Goal: Obtain resource: Obtain resource

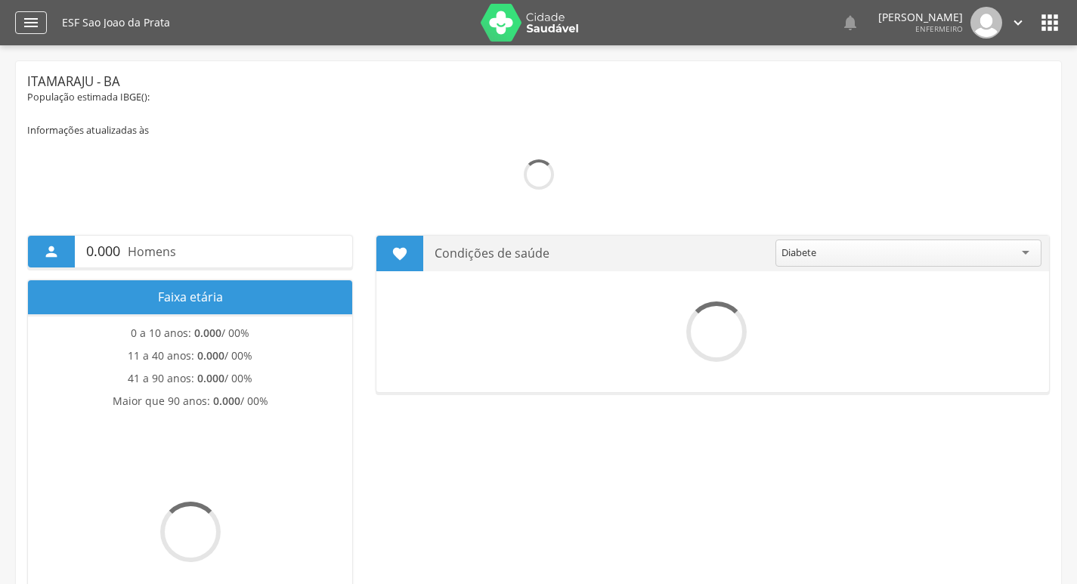
click at [39, 25] on icon "" at bounding box center [31, 23] width 18 height 18
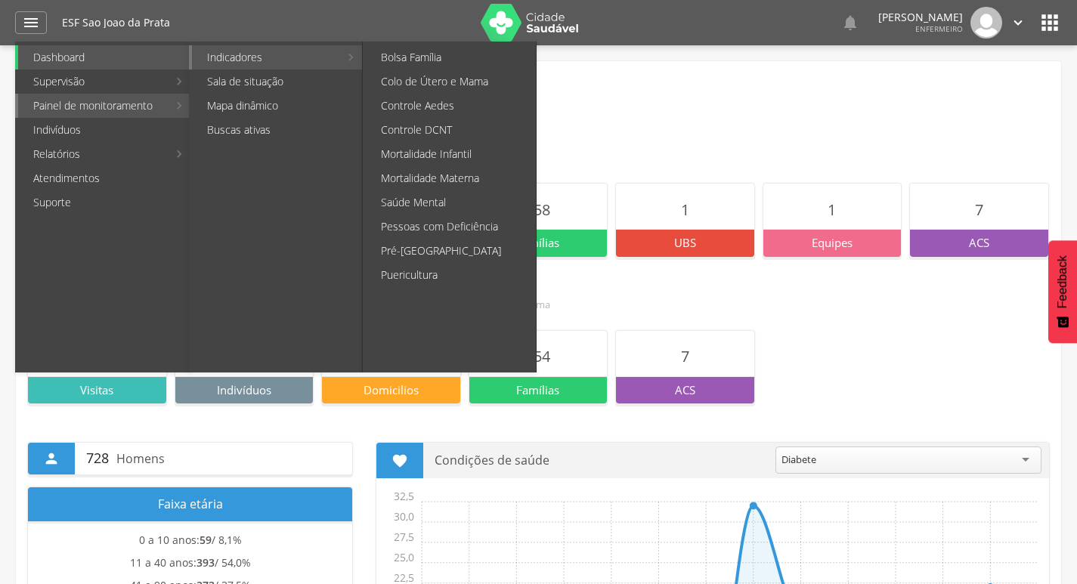
click at [224, 67] on link "Indicadores" at bounding box center [265, 57] width 147 height 24
click at [477, 140] on link "Controle DCNT" at bounding box center [451, 130] width 170 height 24
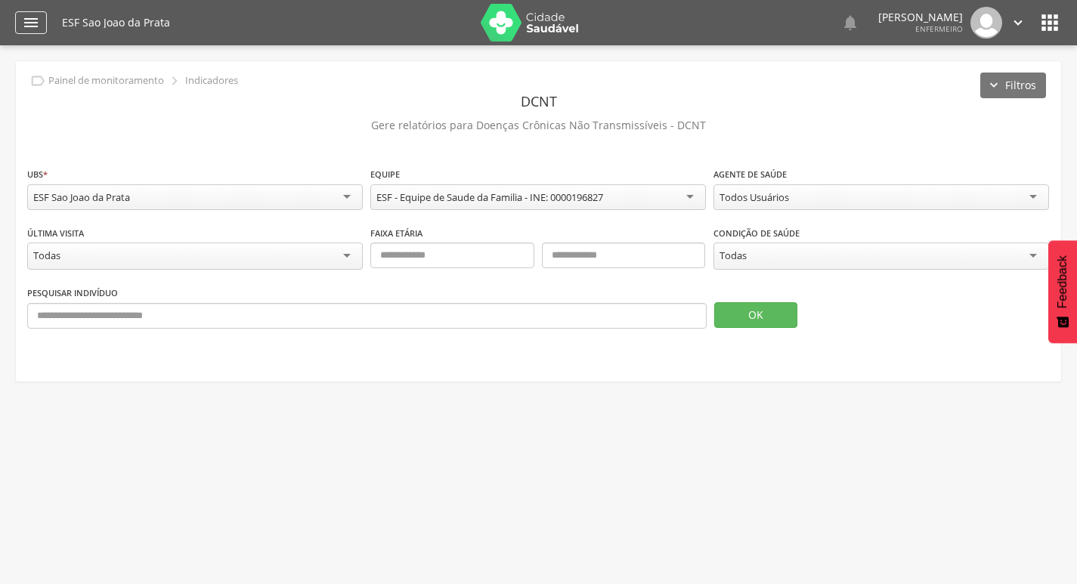
click at [29, 22] on icon "" at bounding box center [31, 23] width 18 height 18
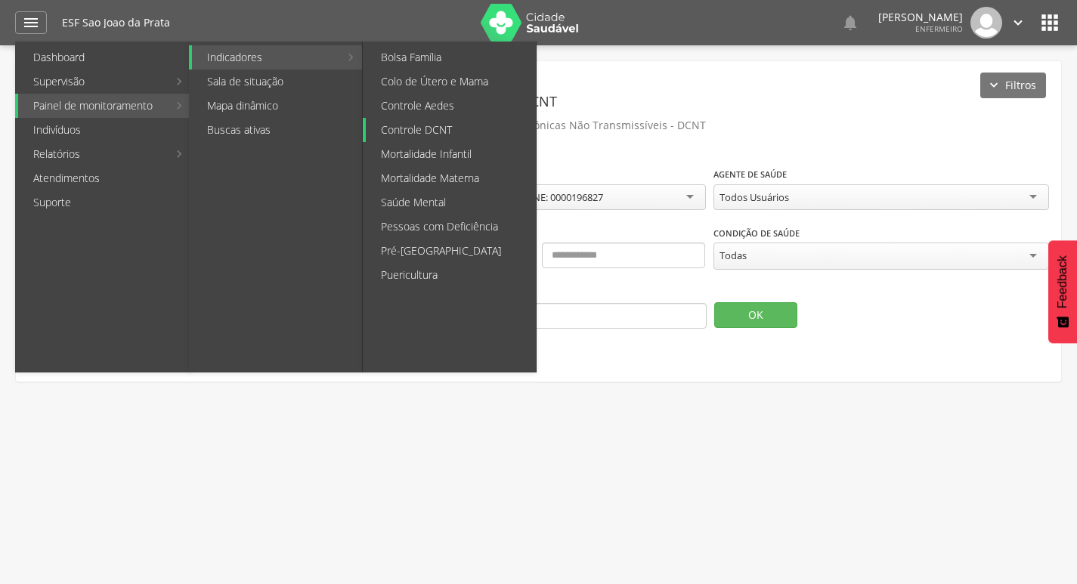
click at [478, 125] on link "Controle DCNT" at bounding box center [451, 130] width 170 height 24
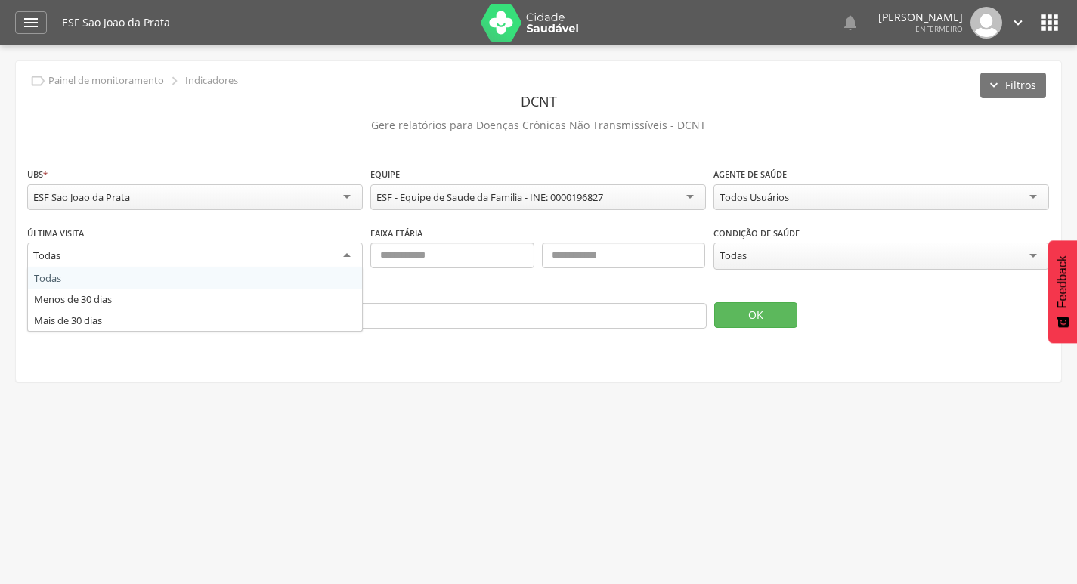
click at [192, 251] on div "Todas" at bounding box center [195, 256] width 336 height 27
click at [203, 252] on div "Todas" at bounding box center [195, 256] width 336 height 26
click at [495, 158] on div "**********" at bounding box center [538, 221] width 1045 height 320
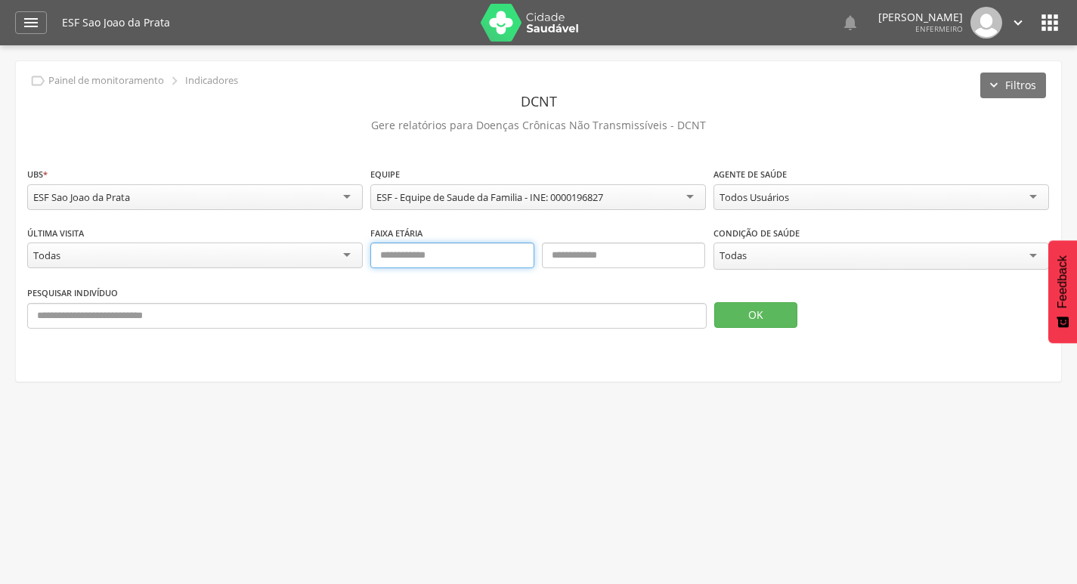
click at [435, 257] on input "text" at bounding box center [452, 256] width 164 height 26
type input "*"
click at [569, 255] on input "text" at bounding box center [624, 256] width 164 height 26
type input "**"
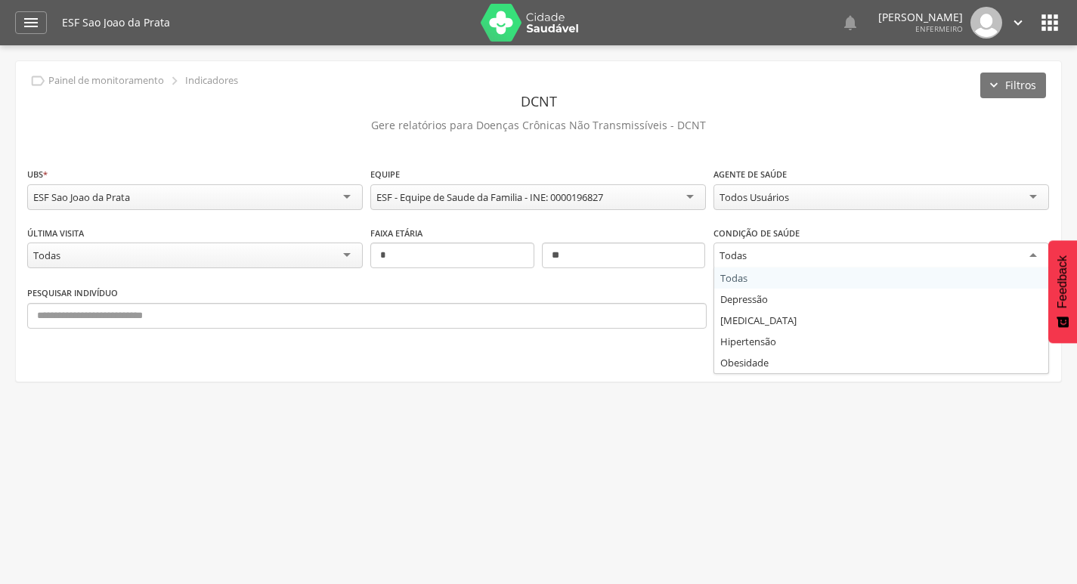
click at [728, 256] on div "Todas" at bounding box center [733, 256] width 27 height 14
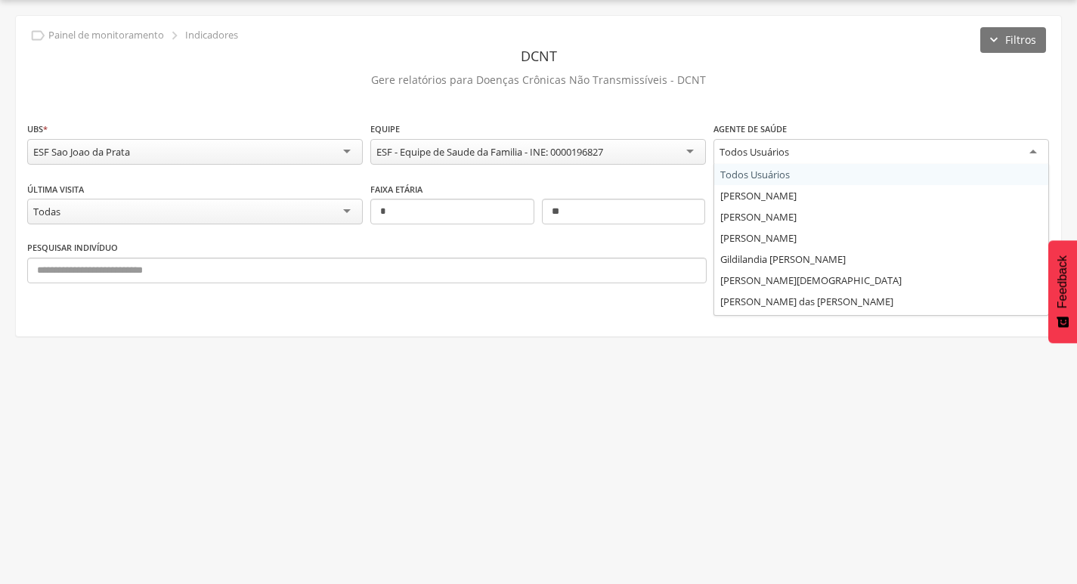
click at [800, 148] on div "Todos Usuários" at bounding box center [881, 152] width 336 height 27
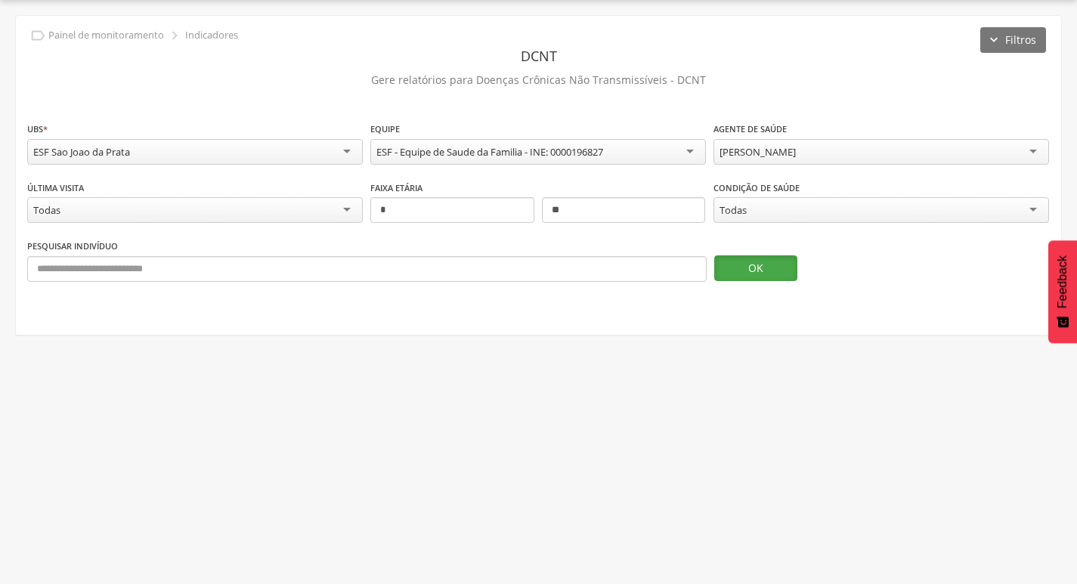
click at [777, 265] on button "OK" at bounding box center [755, 268] width 83 height 26
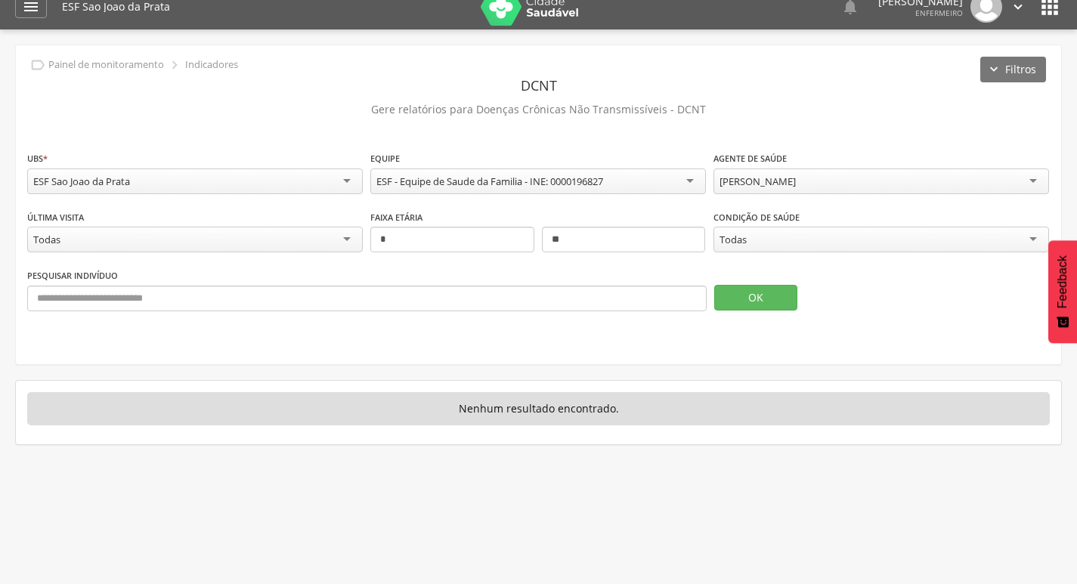
scroll to position [0, 0]
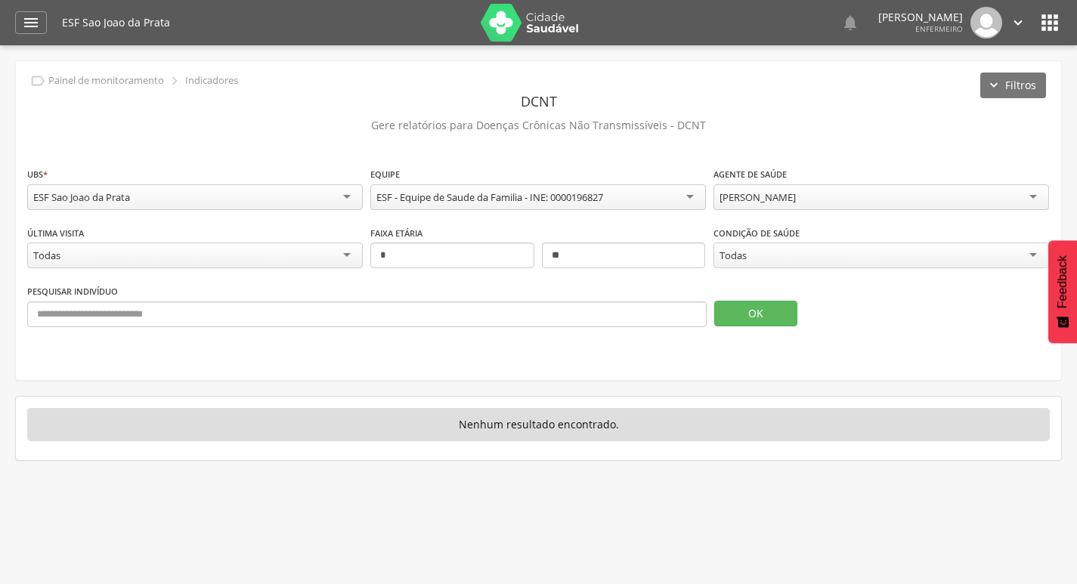
click at [500, 25] on img at bounding box center [530, 23] width 98 height 38
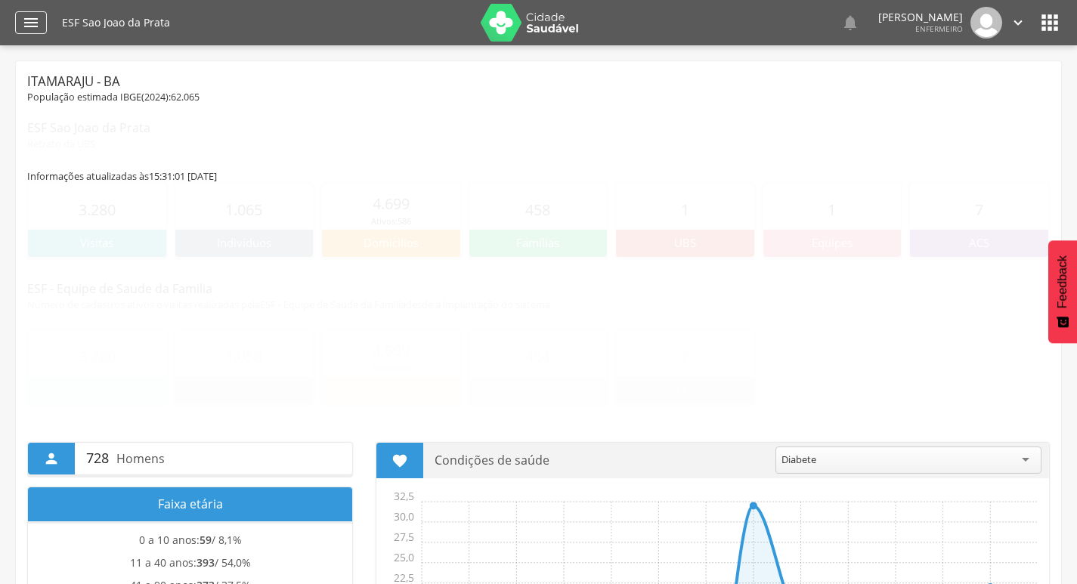
click at [27, 26] on icon "" at bounding box center [31, 23] width 18 height 18
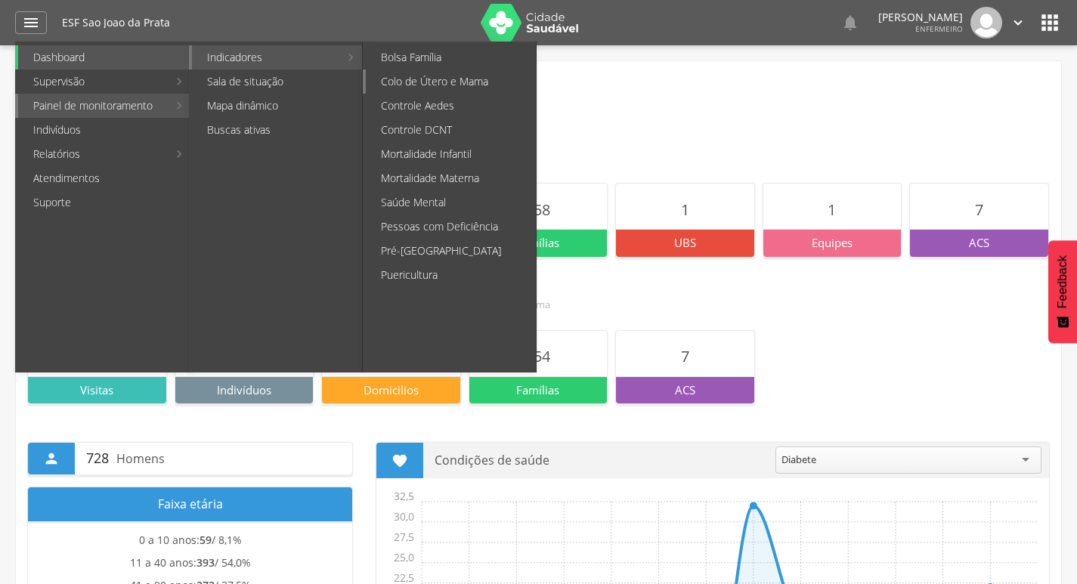
click at [464, 87] on link "Colo de Útero e Mama" at bounding box center [451, 82] width 170 height 24
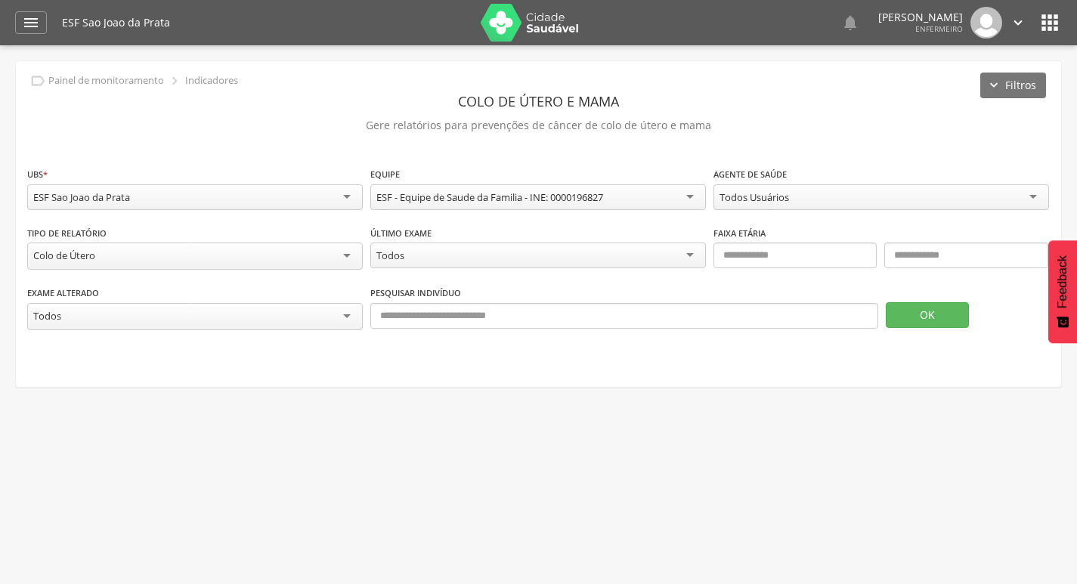
click at [215, 255] on div "Colo de Útero" at bounding box center [195, 256] width 336 height 27
click at [755, 202] on div "Todos Usuários" at bounding box center [755, 197] width 70 height 14
click at [906, 318] on button "OK" at bounding box center [927, 314] width 83 height 26
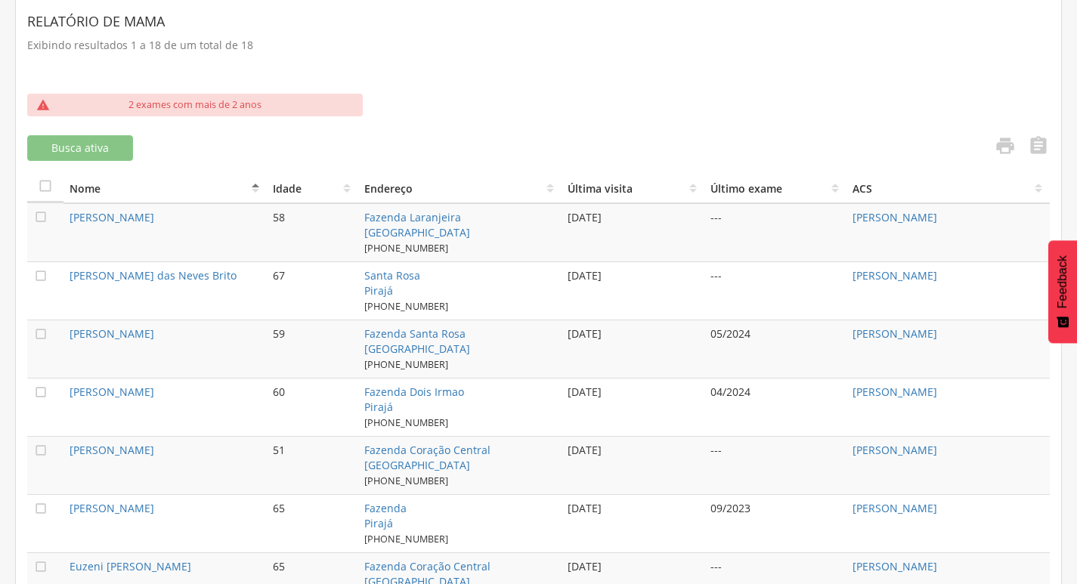
scroll to position [413, 0]
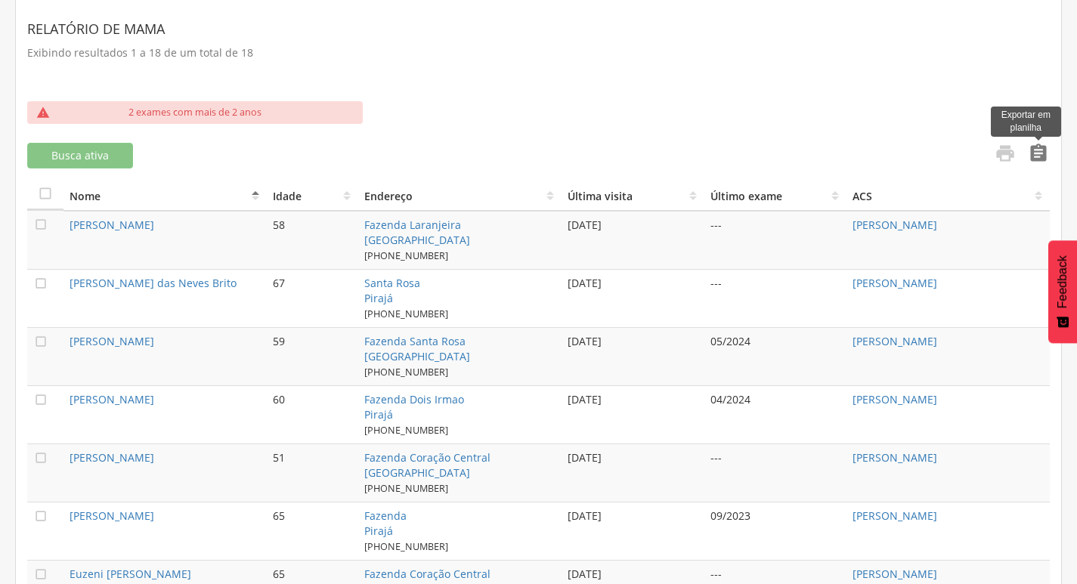
click at [1038, 156] on icon "" at bounding box center [1038, 153] width 21 height 21
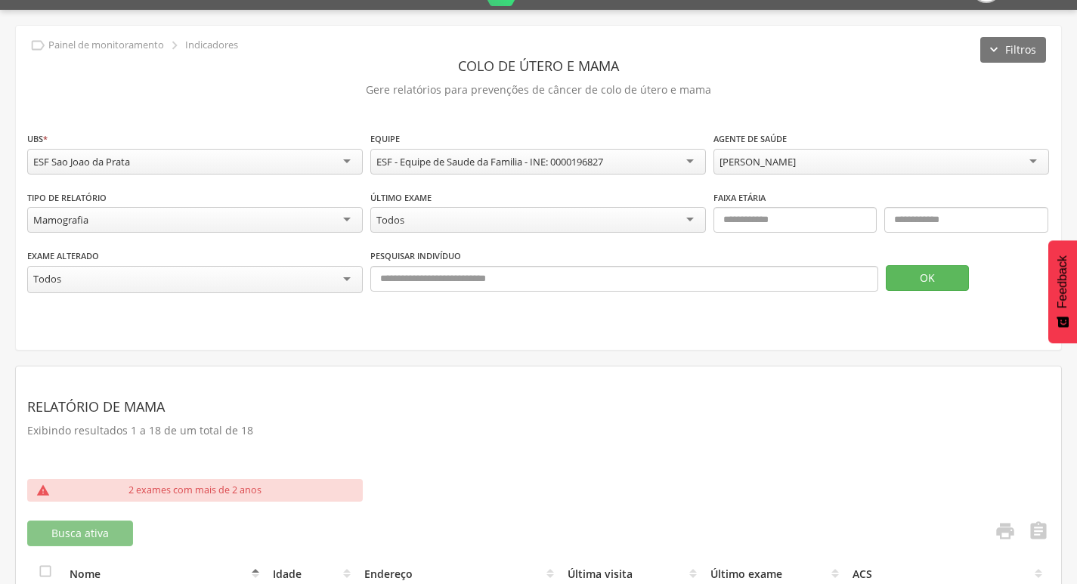
scroll to position [0, 0]
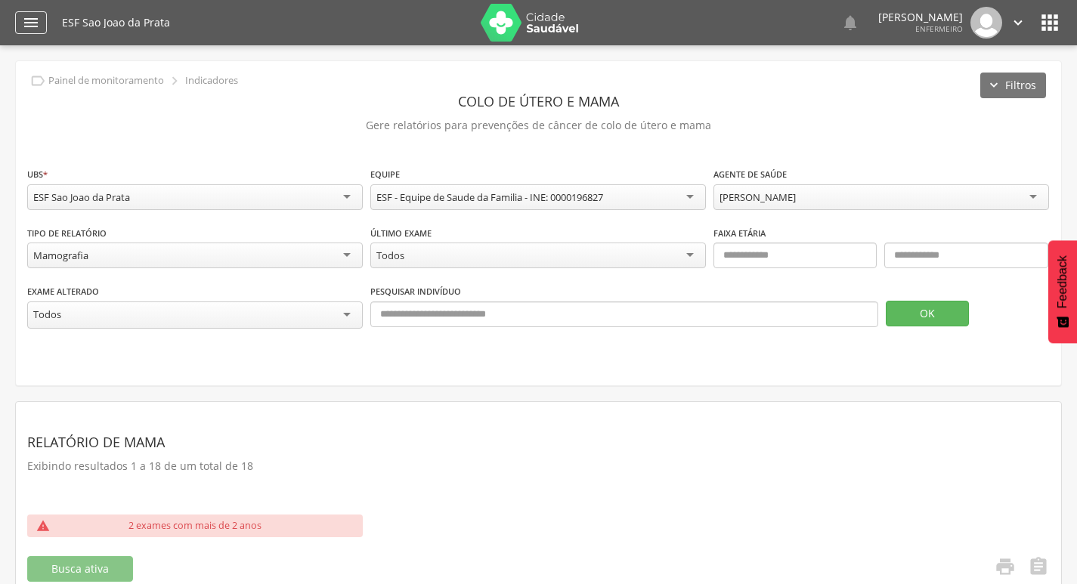
click at [28, 23] on icon "" at bounding box center [31, 23] width 18 height 18
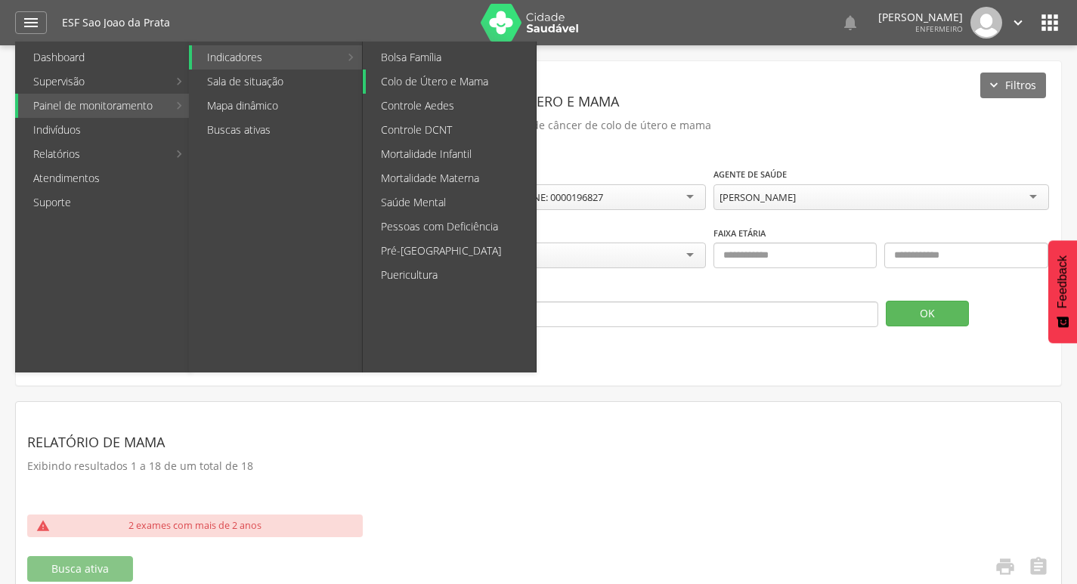
click at [457, 85] on link "Colo de Útero e Mama" at bounding box center [451, 82] width 170 height 24
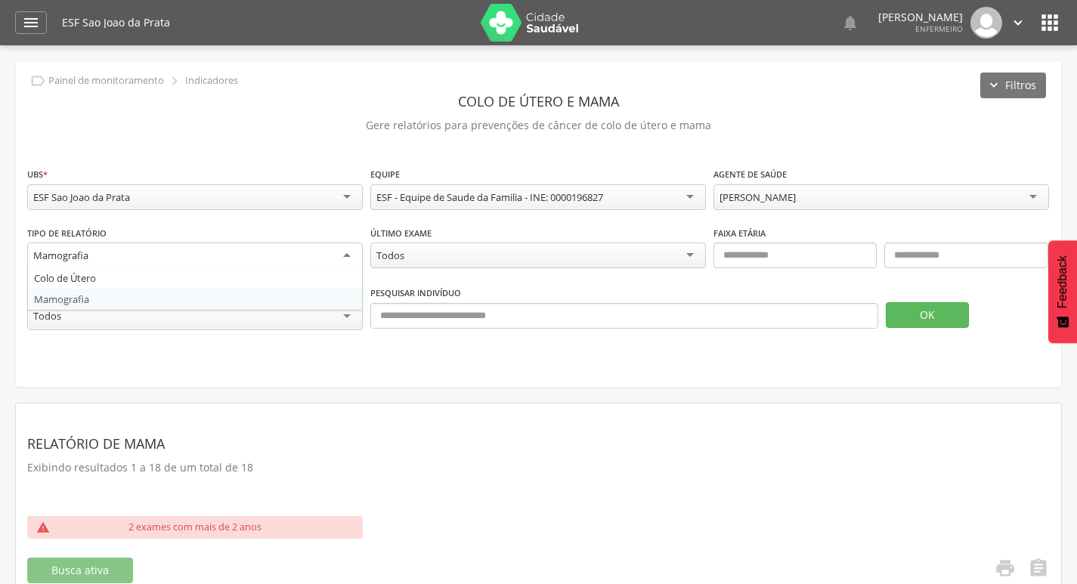
click at [302, 249] on div "Mamografia" at bounding box center [195, 256] width 336 height 27
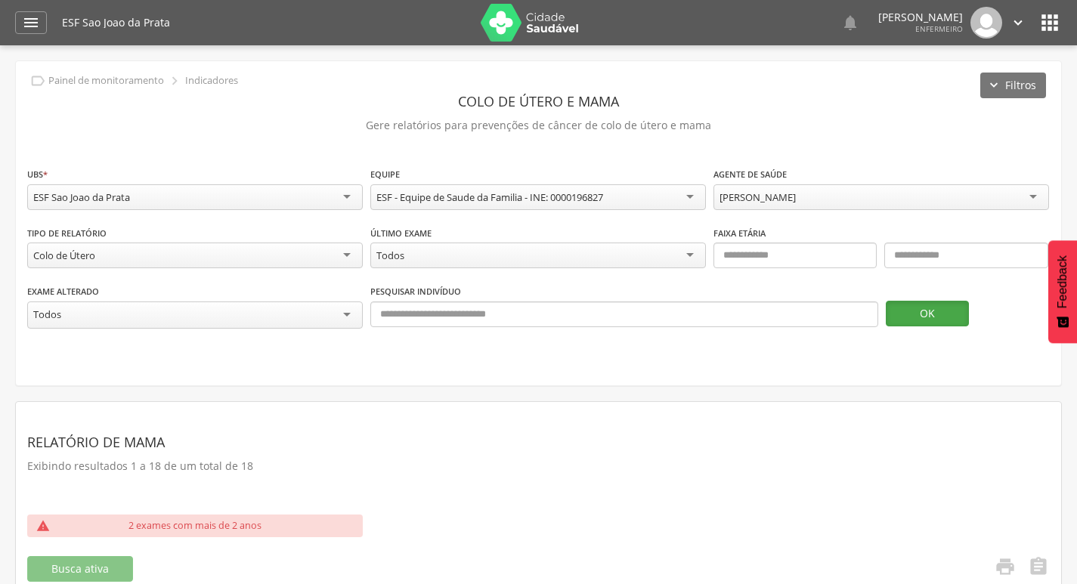
click at [922, 311] on button "OK" at bounding box center [927, 314] width 83 height 26
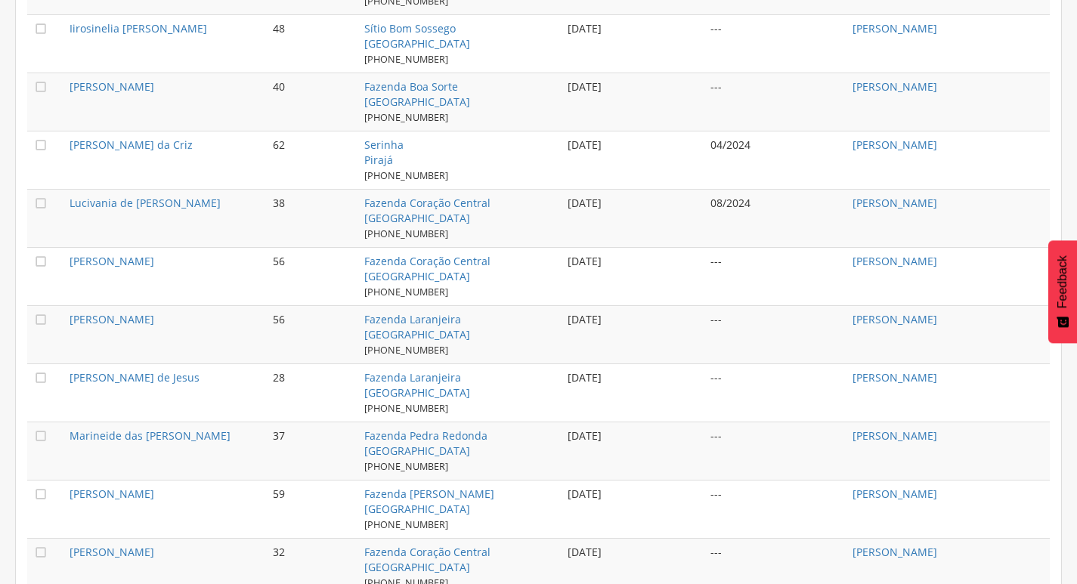
scroll to position [1546, 0]
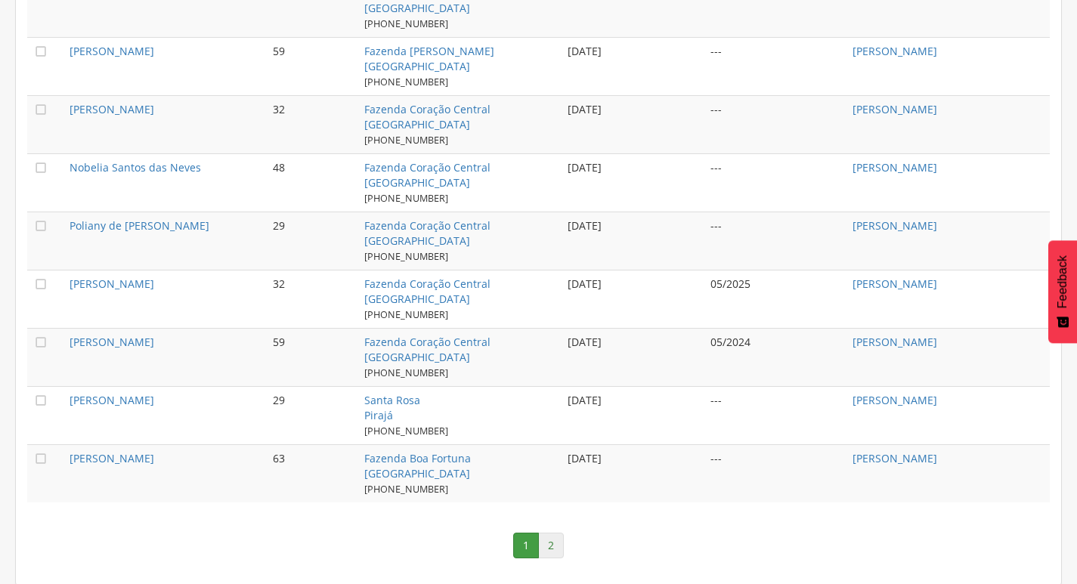
click at [549, 543] on link "2" at bounding box center [551, 546] width 26 height 26
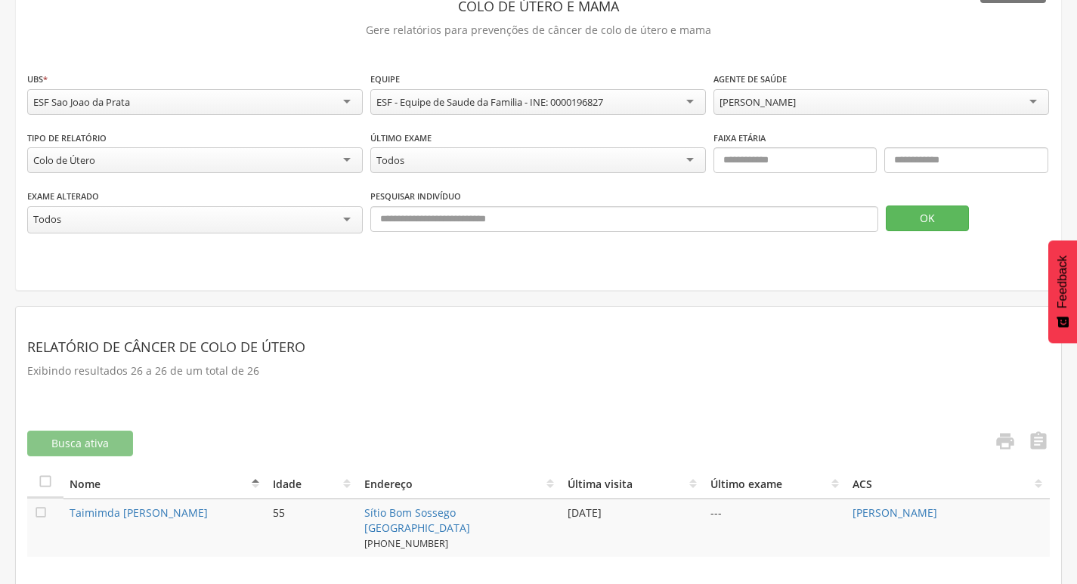
scroll to position [150, 0]
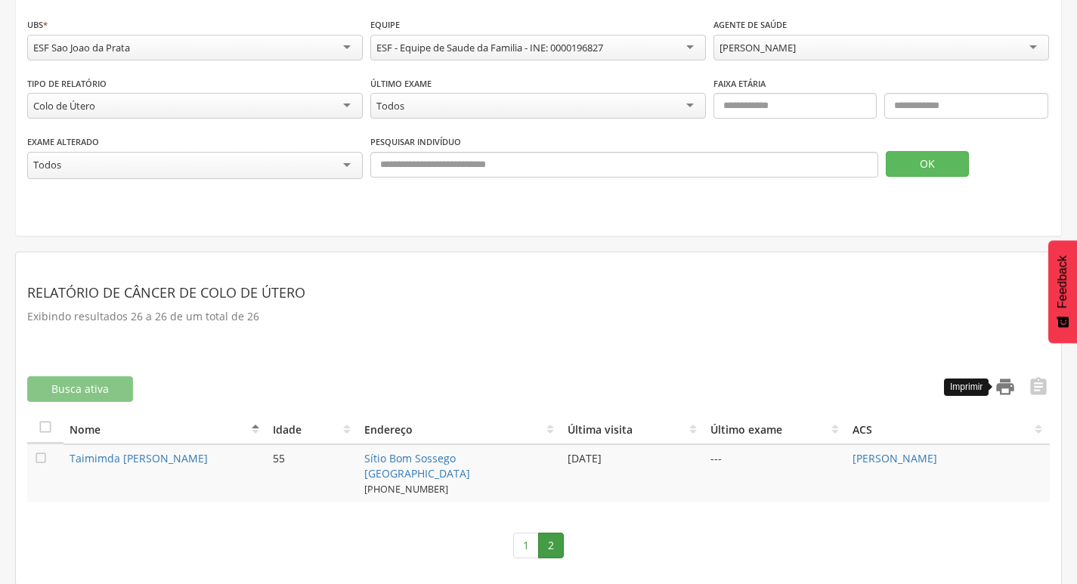
click at [1004, 383] on icon "" at bounding box center [1005, 386] width 21 height 21
click at [1032, 388] on icon "" at bounding box center [1038, 386] width 21 height 21
click at [1012, 388] on icon "" at bounding box center [1005, 386] width 21 height 21
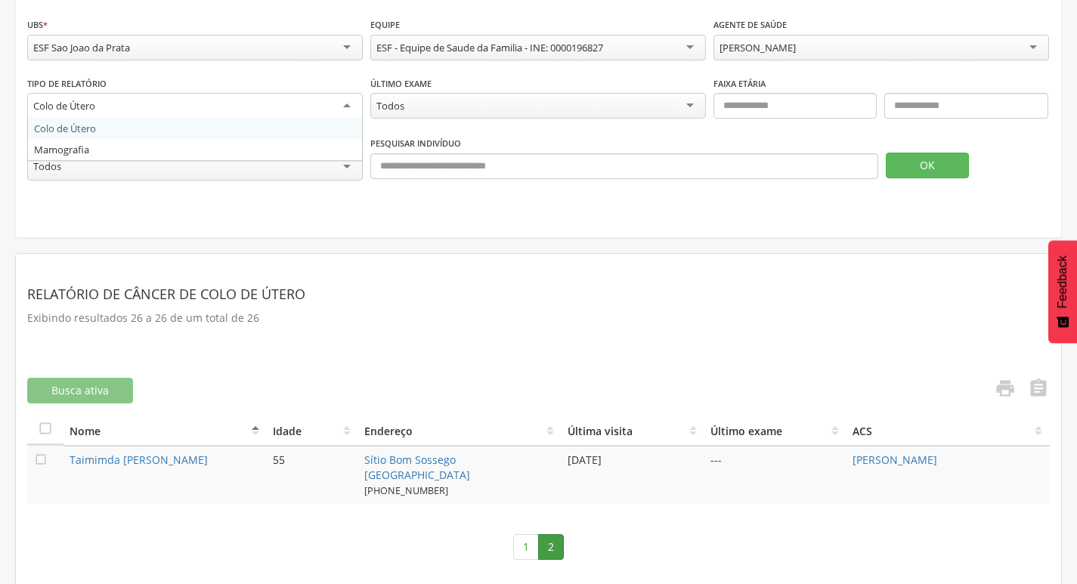
click at [108, 112] on div "Colo de Útero" at bounding box center [195, 106] width 336 height 27
click at [932, 162] on button "OK" at bounding box center [927, 164] width 83 height 26
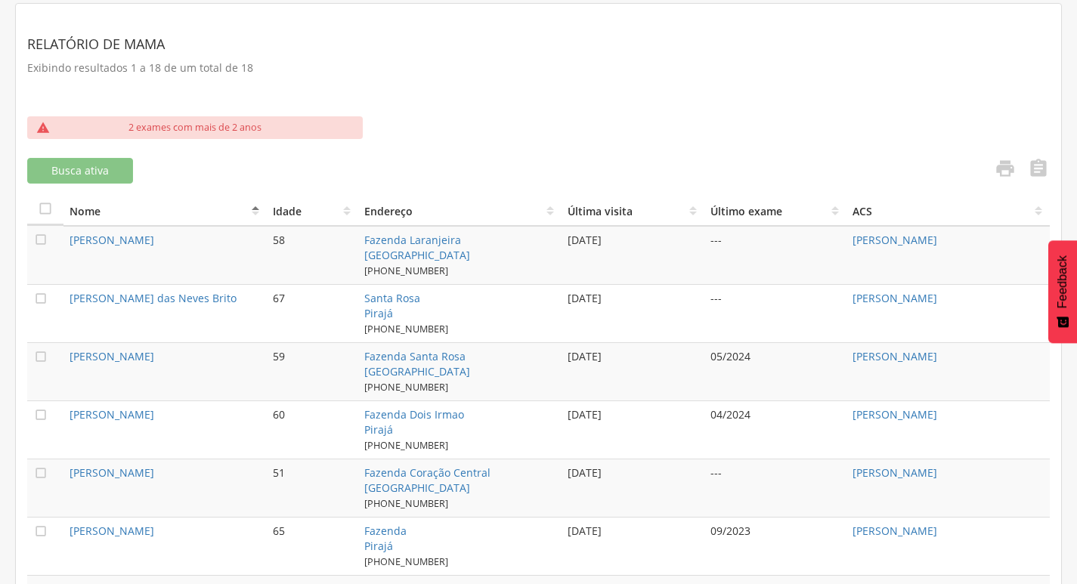
scroll to position [338, 0]
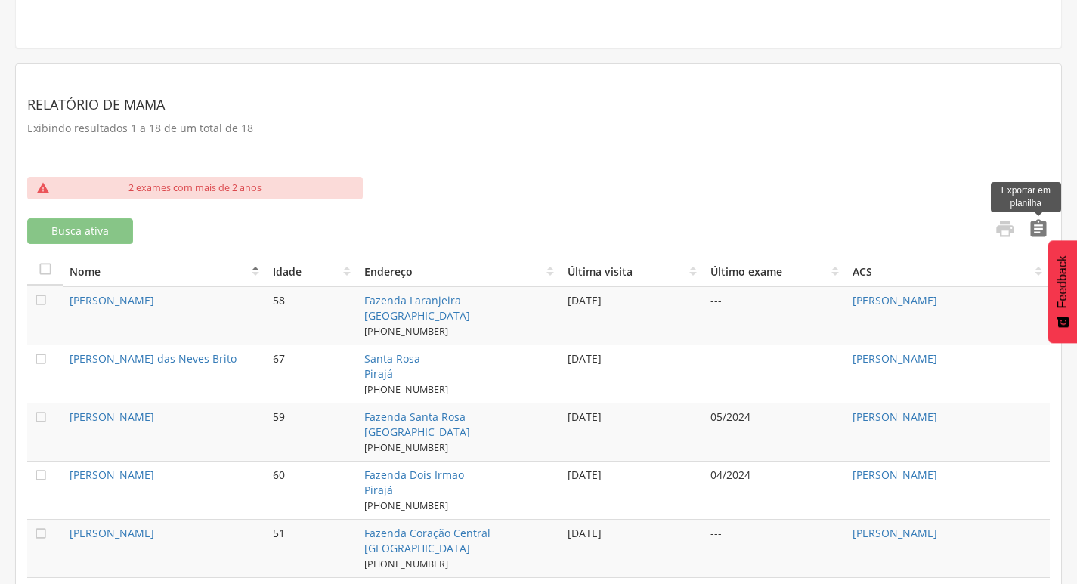
click at [1036, 234] on icon "" at bounding box center [1038, 228] width 21 height 21
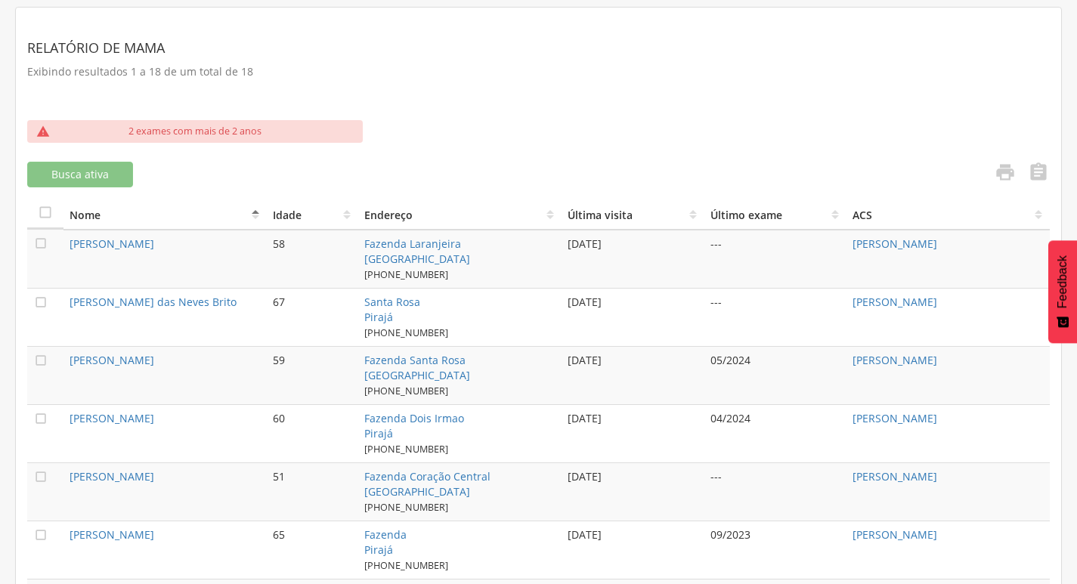
scroll to position [565, 0]
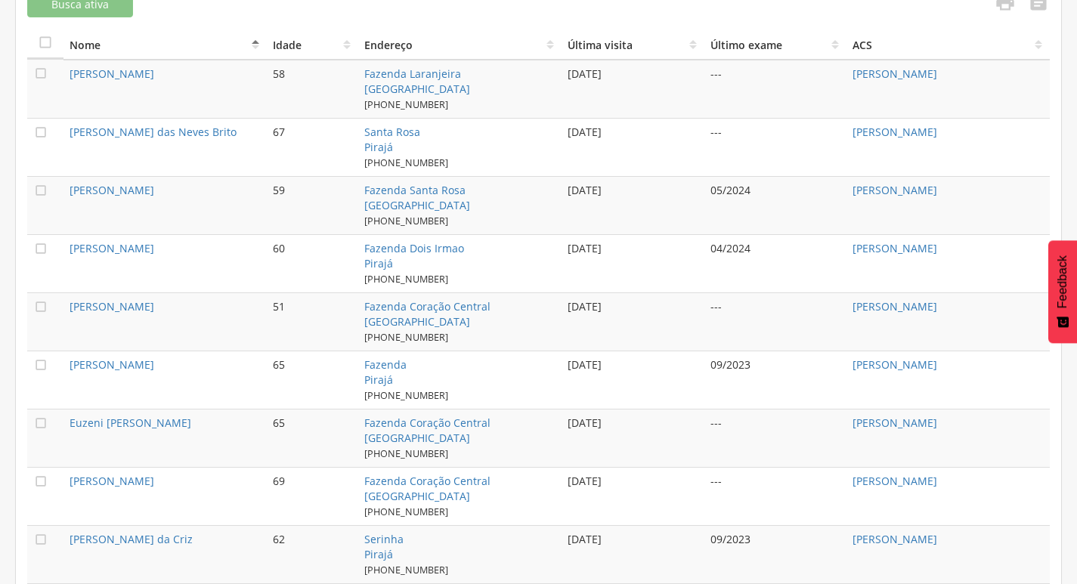
click at [828, 188] on div "05/2024" at bounding box center [775, 190] width 130 height 15
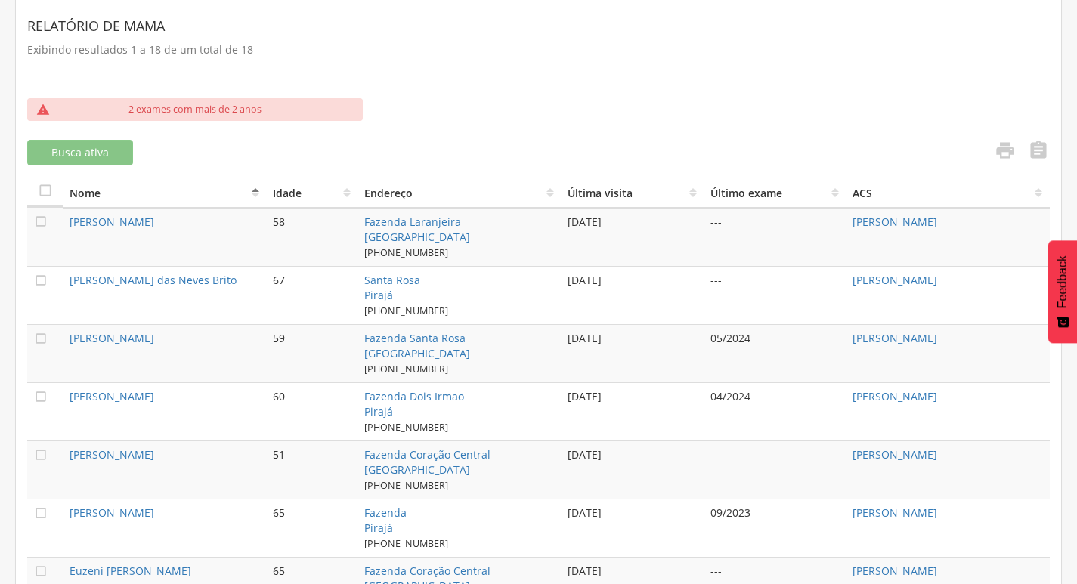
scroll to position [413, 0]
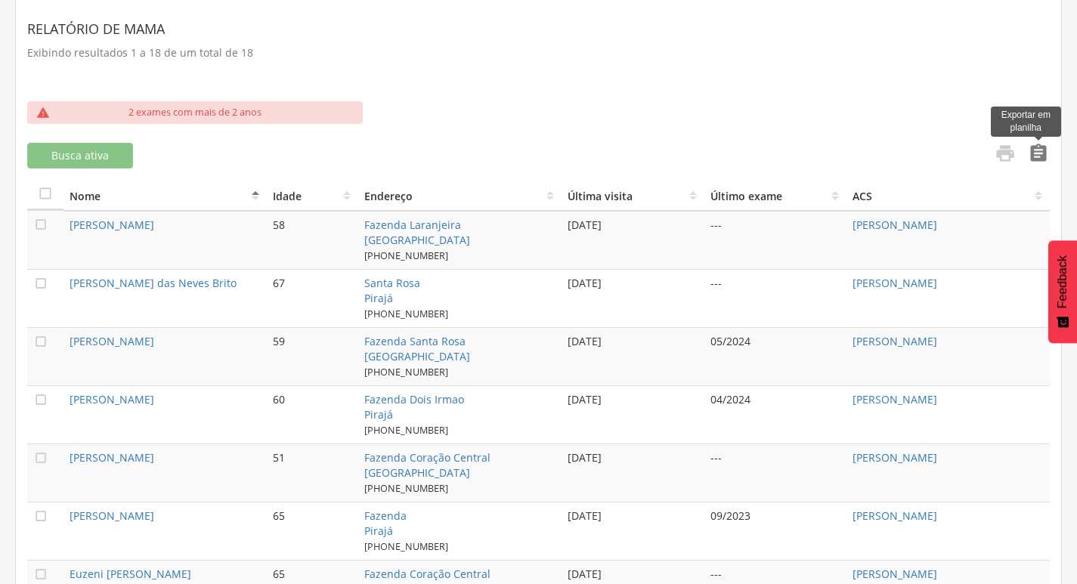
click at [1035, 157] on icon "" at bounding box center [1038, 153] width 21 height 21
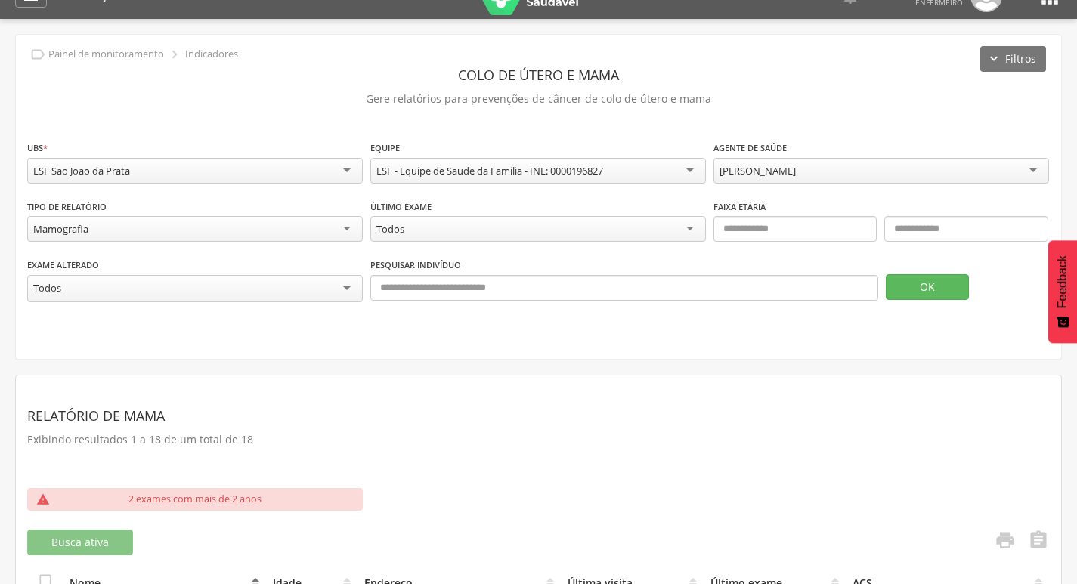
scroll to position [0, 0]
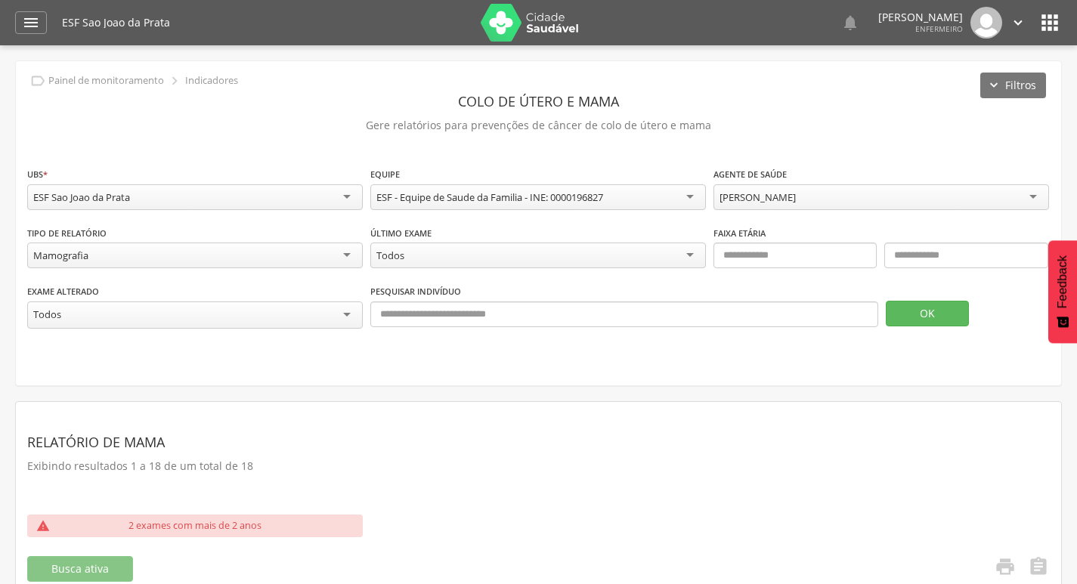
click at [222, 262] on div "Mamografia" at bounding box center [195, 256] width 336 height 26
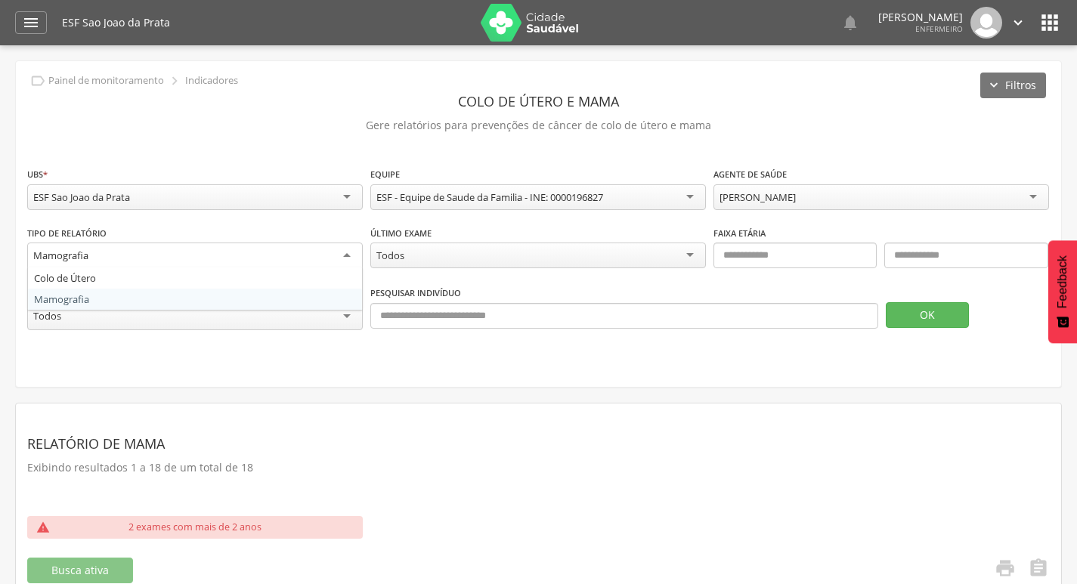
click at [222, 262] on div "Mamografia" at bounding box center [195, 256] width 336 height 27
click at [25, 23] on icon "" at bounding box center [31, 23] width 18 height 18
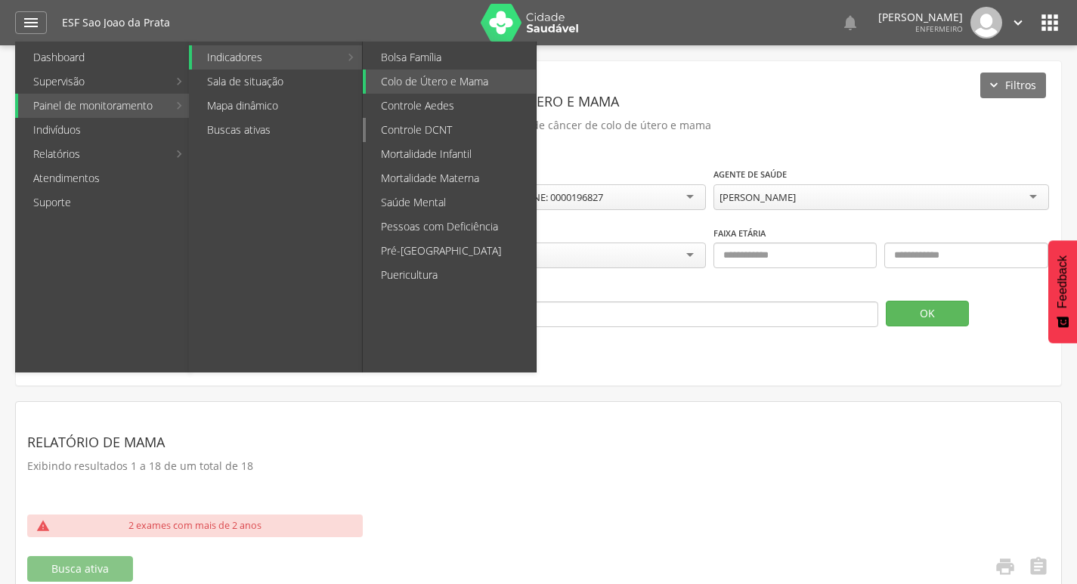
click at [457, 132] on link "Controle DCNT" at bounding box center [451, 130] width 170 height 24
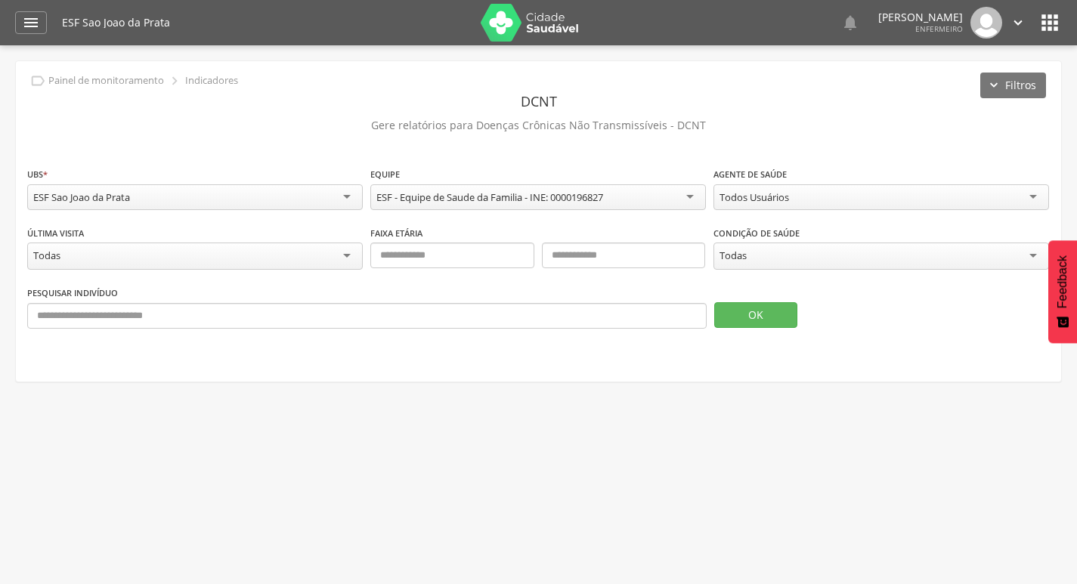
click at [217, 263] on div "Todas" at bounding box center [195, 256] width 336 height 27
click at [811, 264] on div "Todas" at bounding box center [881, 256] width 336 height 27
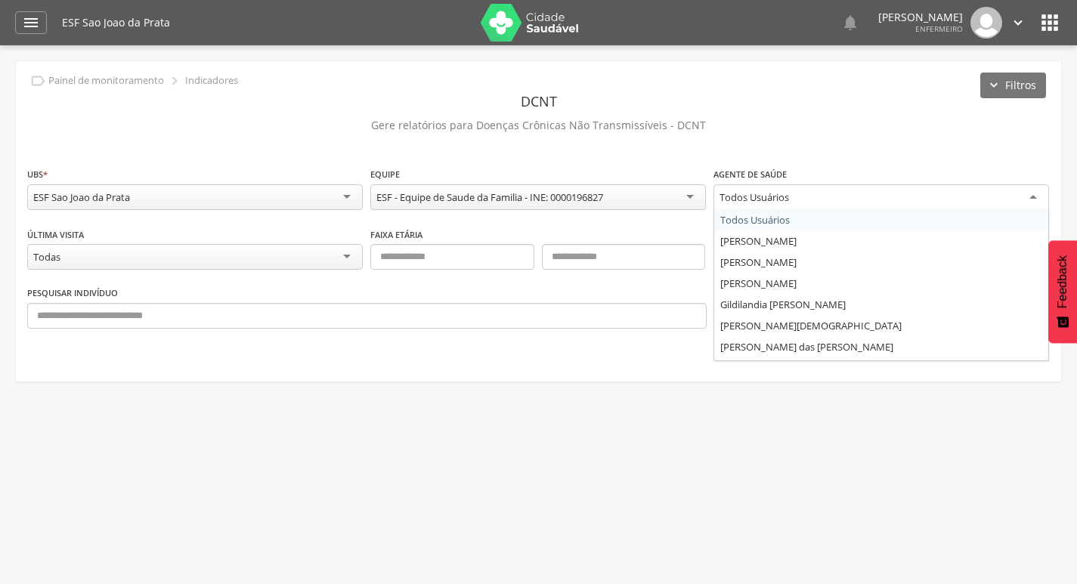
click at [771, 203] on div "Todos Usuários" at bounding box center [755, 197] width 70 height 14
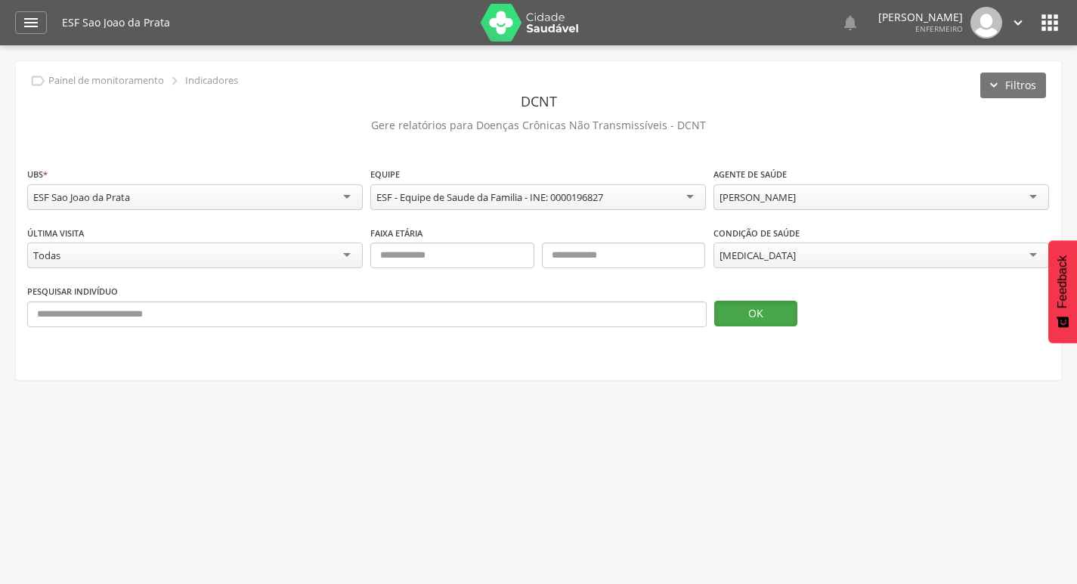
click at [754, 314] on button "OK" at bounding box center [755, 314] width 83 height 26
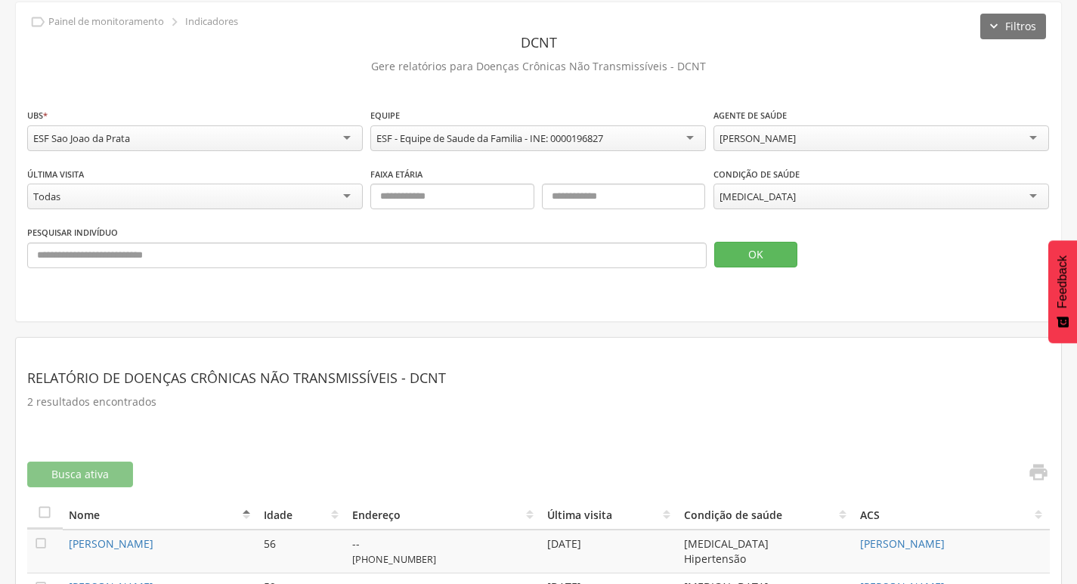
scroll to position [118, 0]
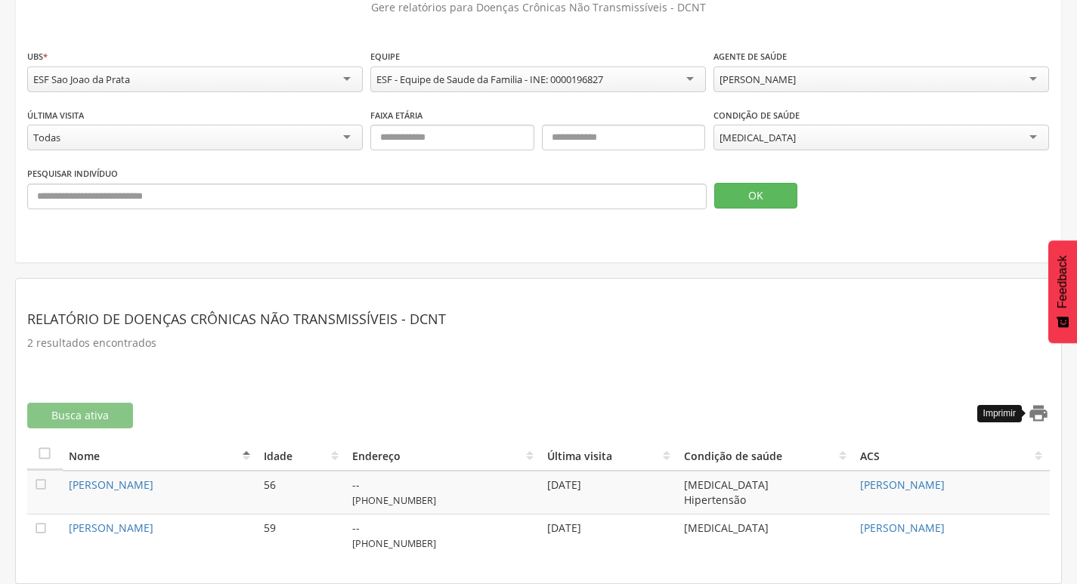
click at [1042, 418] on icon "" at bounding box center [1038, 413] width 21 height 21
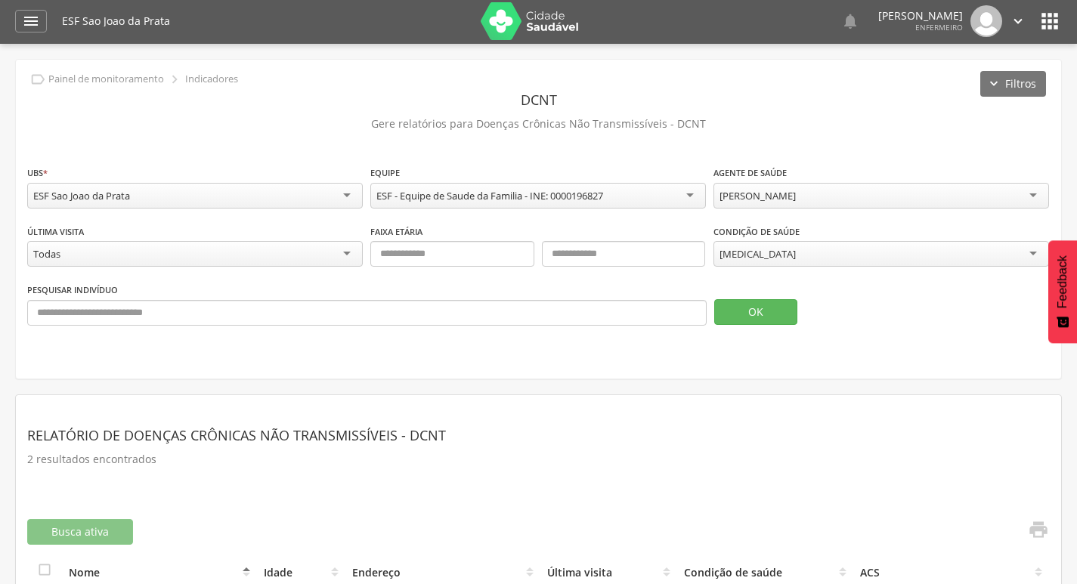
scroll to position [0, 0]
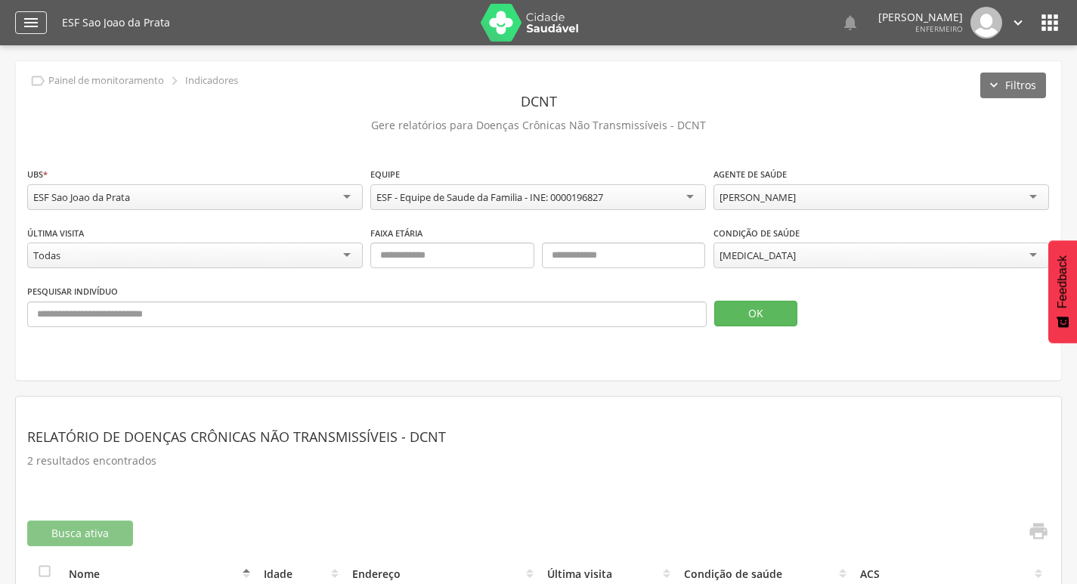
click at [36, 23] on icon "" at bounding box center [31, 23] width 18 height 18
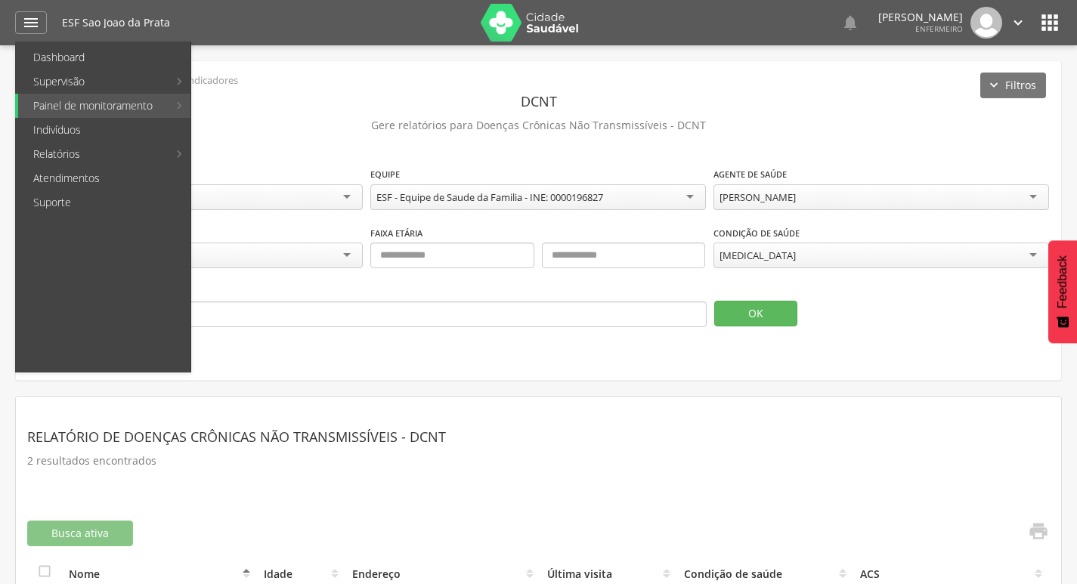
click at [293, 76] on div "**********" at bounding box center [538, 220] width 1045 height 319
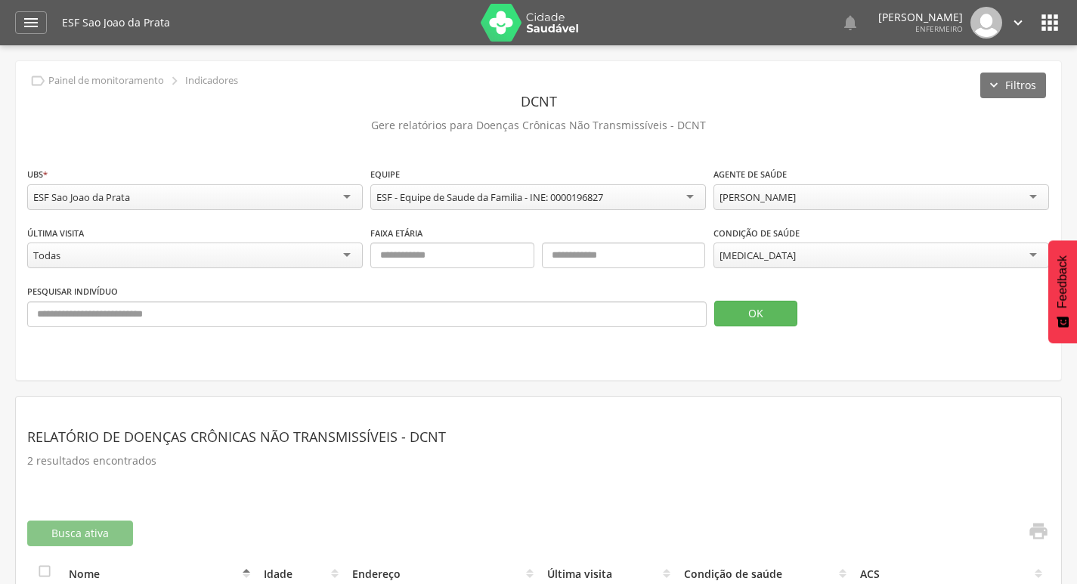
click at [744, 262] on div "[MEDICAL_DATA]" at bounding box center [758, 256] width 76 height 14
click at [760, 313] on button "OK" at bounding box center [755, 314] width 83 height 26
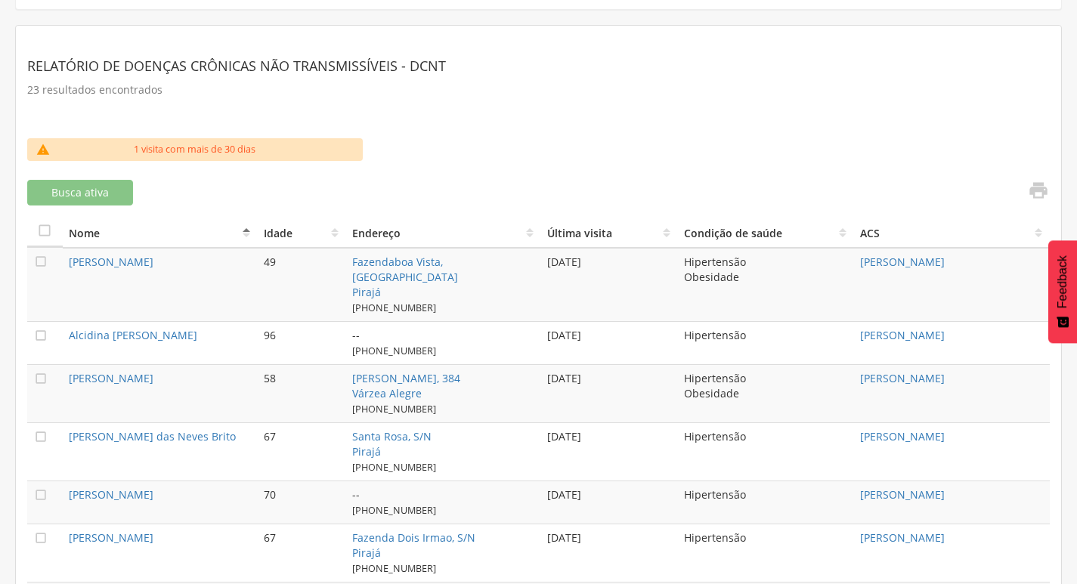
scroll to position [282, 0]
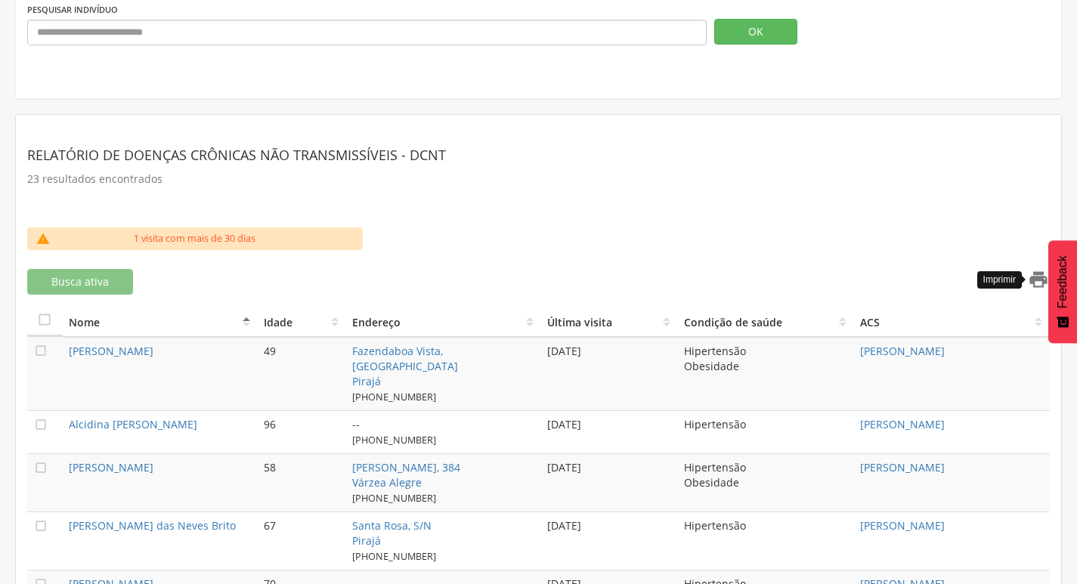
click at [1042, 286] on icon "" at bounding box center [1038, 279] width 21 height 21
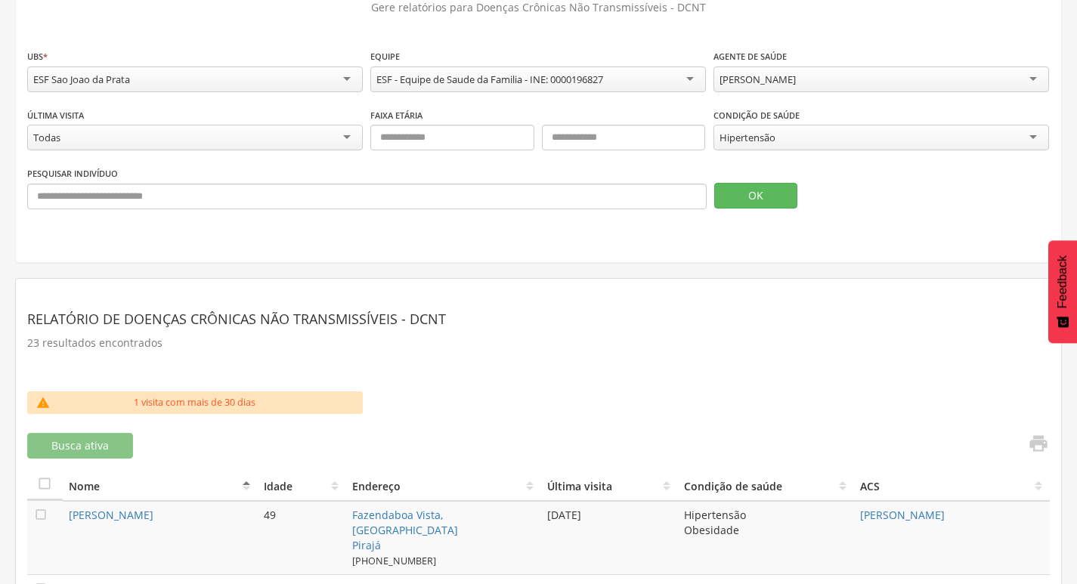
scroll to position [151, 0]
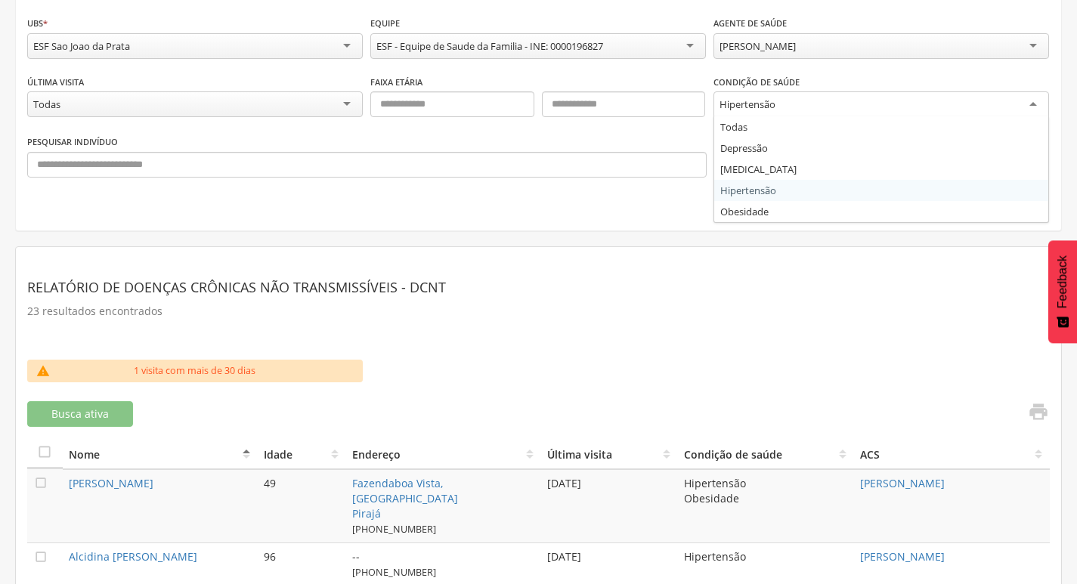
click at [816, 103] on div "Hipertensão" at bounding box center [881, 104] width 336 height 27
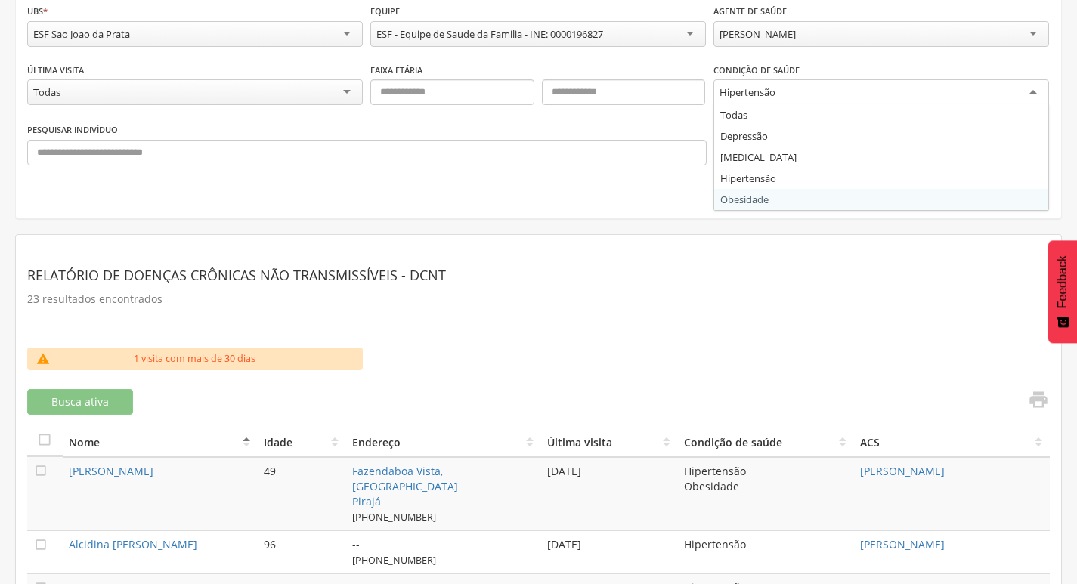
scroll to position [0, 0]
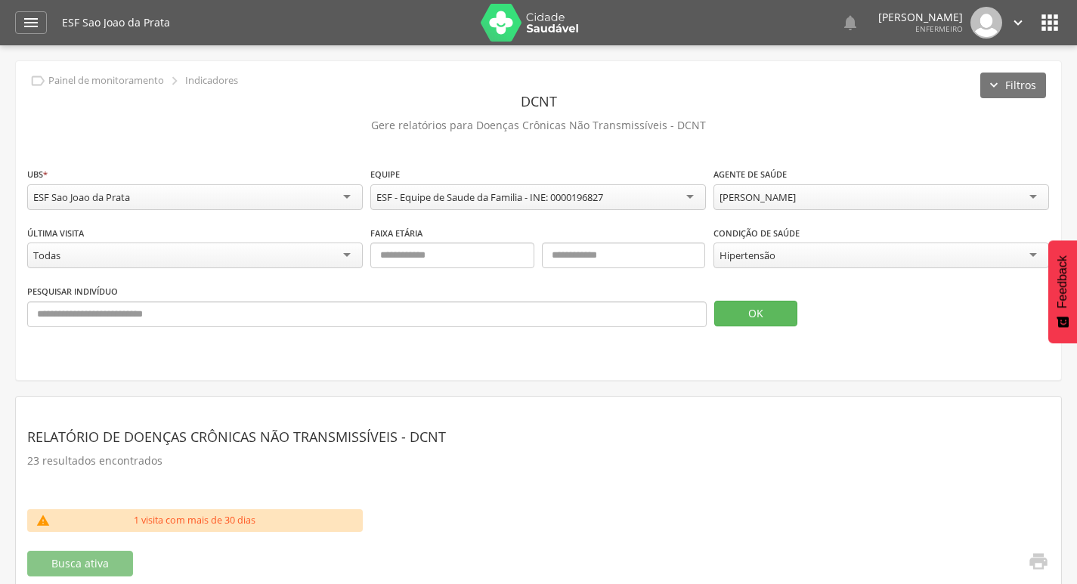
click at [258, 115] on p "Gere relatórios para Doenças Crônicas Não Transmissíveis - DCNT" at bounding box center [538, 125] width 1023 height 21
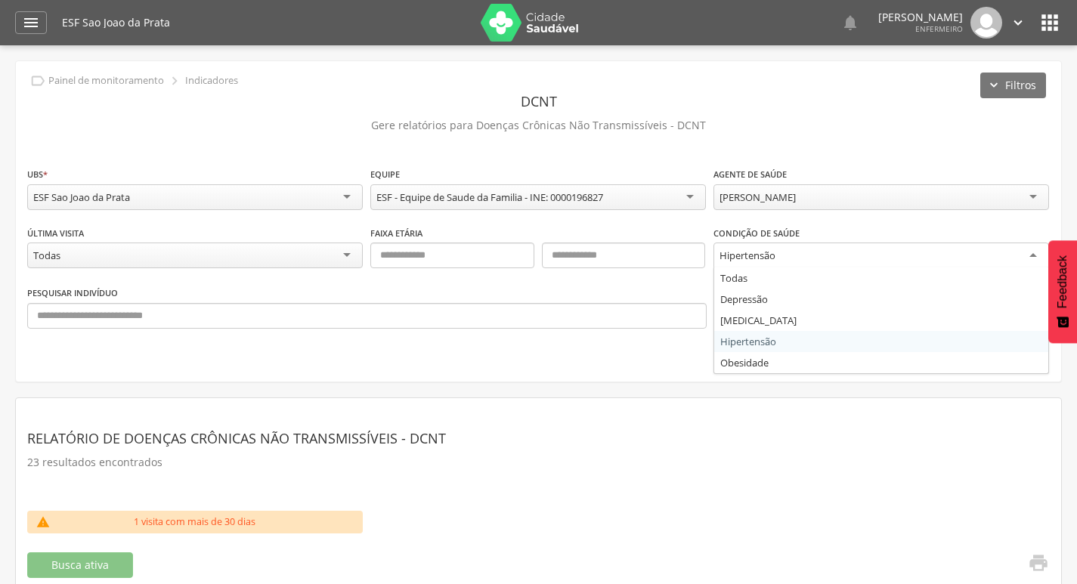
click at [880, 251] on div "Hipertensão" at bounding box center [881, 256] width 336 height 27
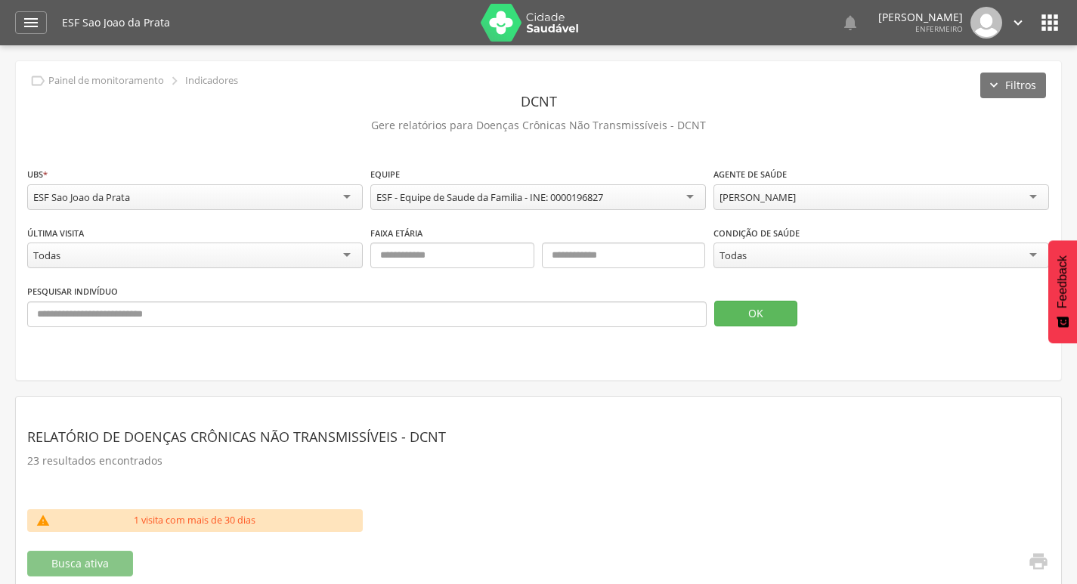
click at [233, 263] on div "Todas" at bounding box center [195, 256] width 336 height 26
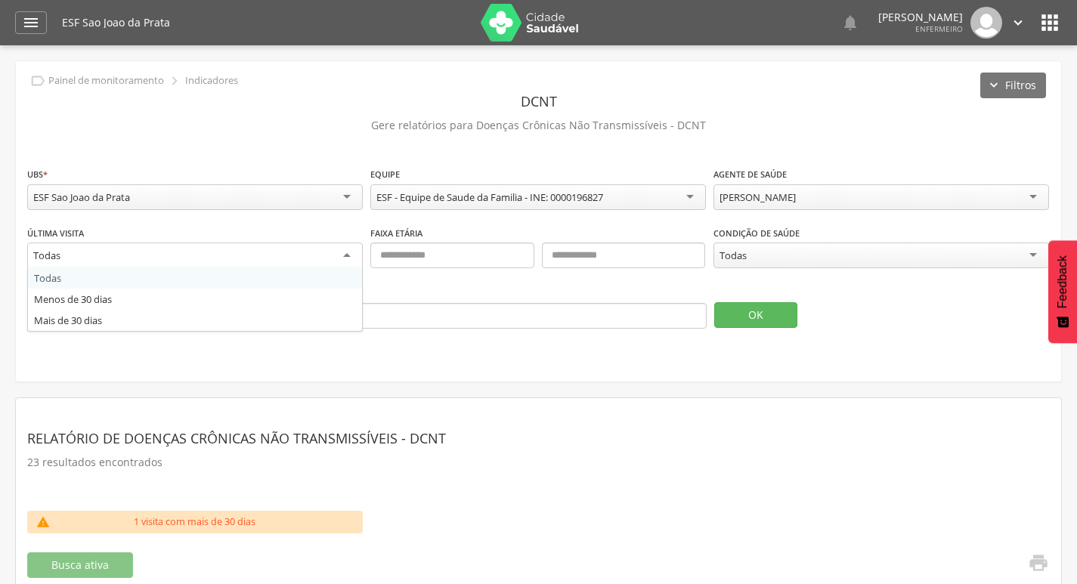
click at [233, 263] on div "Todas" at bounding box center [195, 256] width 336 height 27
click at [70, 273] on div "Última visita ***** Todas Todas Menos de 30 dias Mais de 30 dias Faixa etária C…" at bounding box center [538, 255] width 1023 height 60
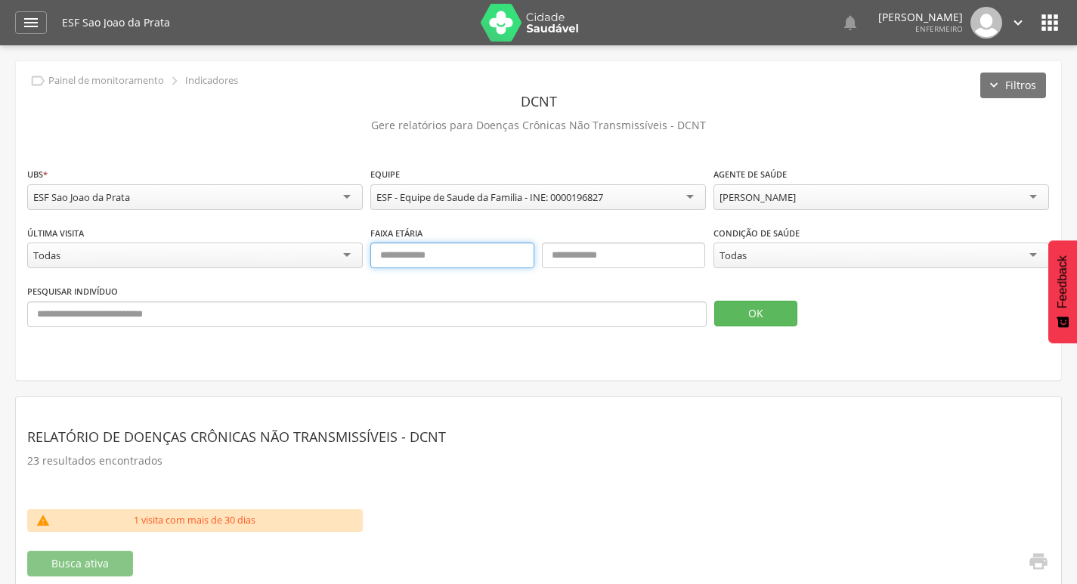
click at [437, 255] on input "text" at bounding box center [452, 256] width 164 height 26
type input "**"
click at [631, 249] on input "text" at bounding box center [624, 256] width 164 height 26
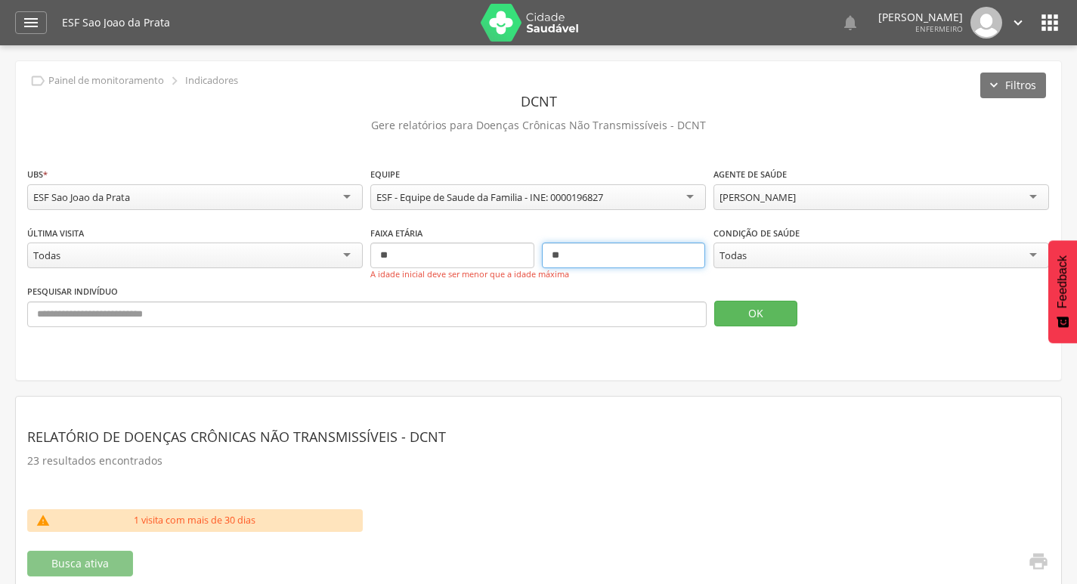
type input "*"
type input "**"
click at [761, 312] on button "OK" at bounding box center [755, 314] width 83 height 26
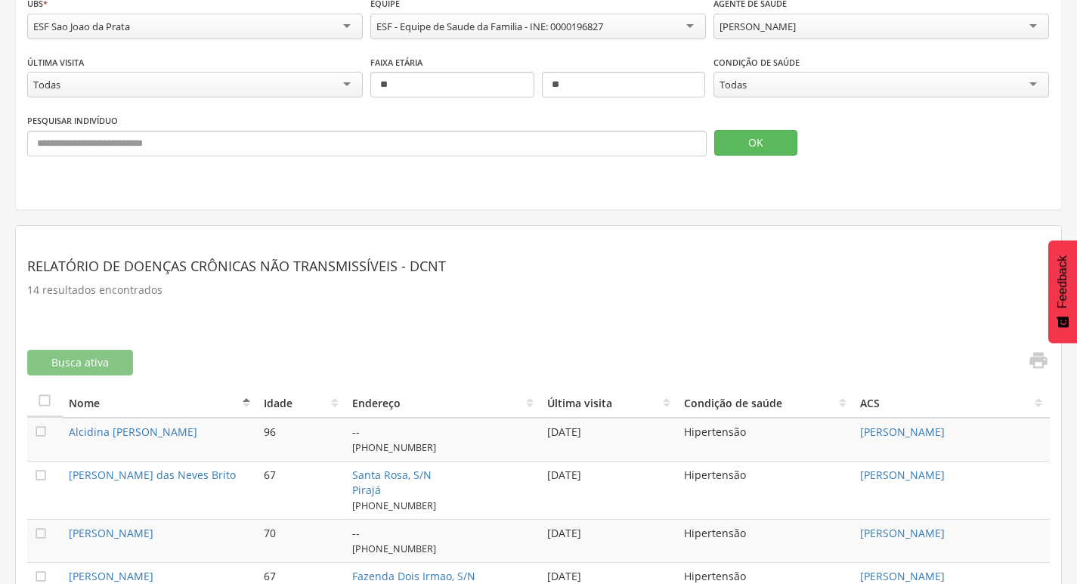
scroll to position [121, 0]
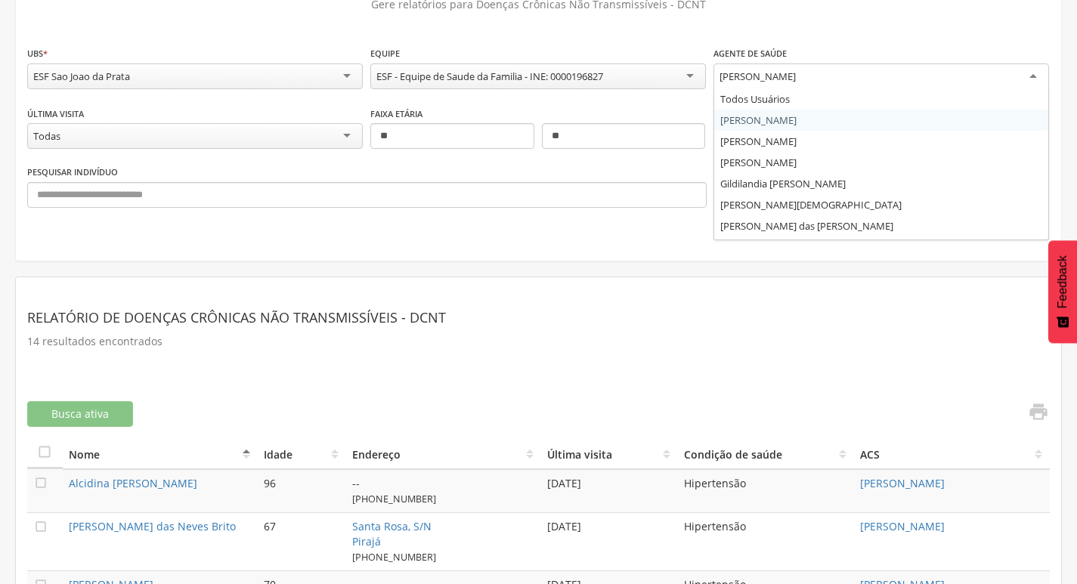
click at [853, 76] on div "[PERSON_NAME]" at bounding box center [881, 76] width 336 height 27
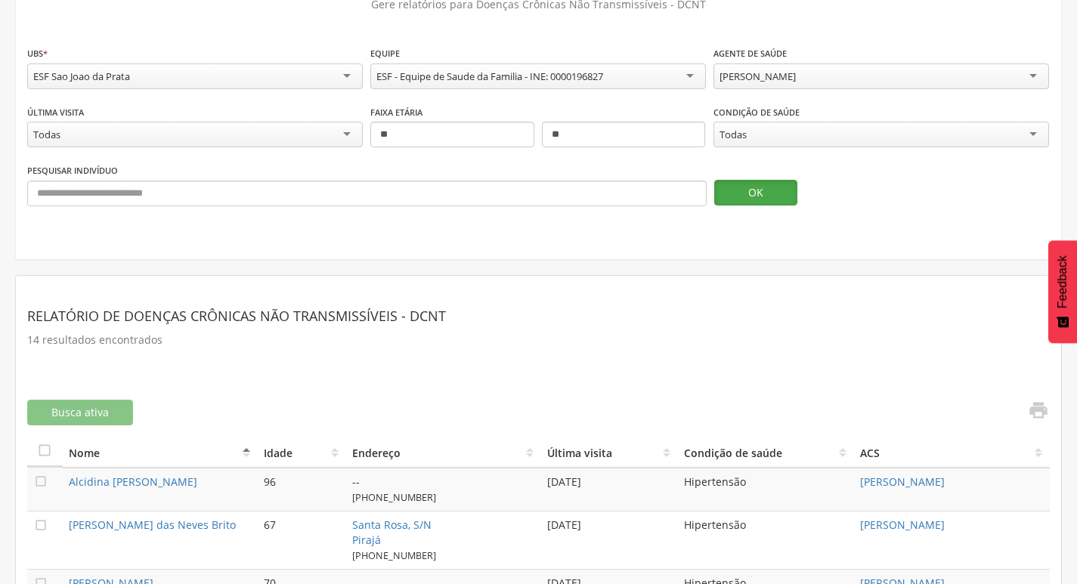
click at [769, 195] on button "OK" at bounding box center [755, 193] width 83 height 26
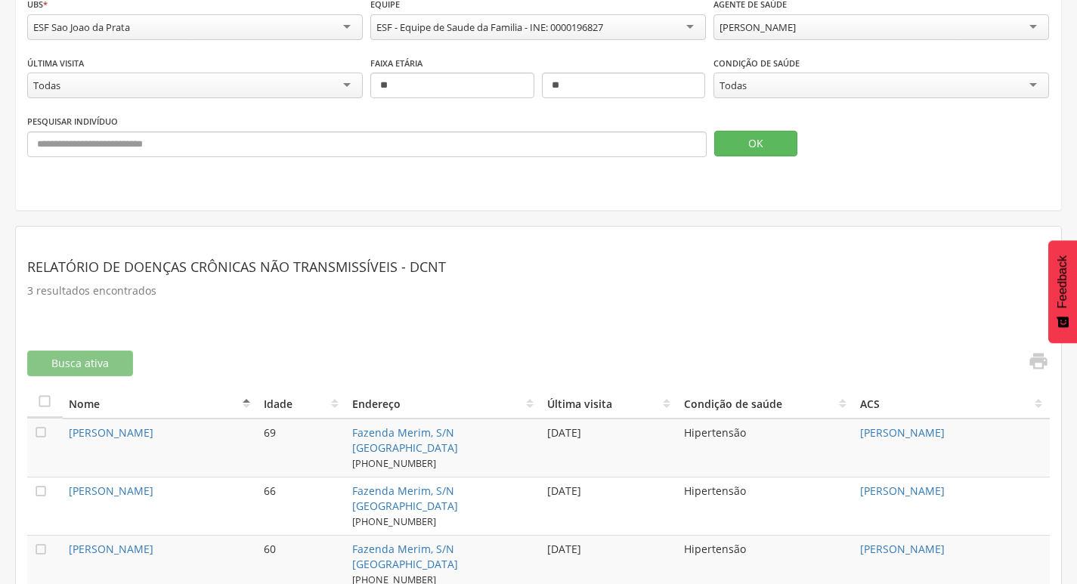
scroll to position [206, 0]
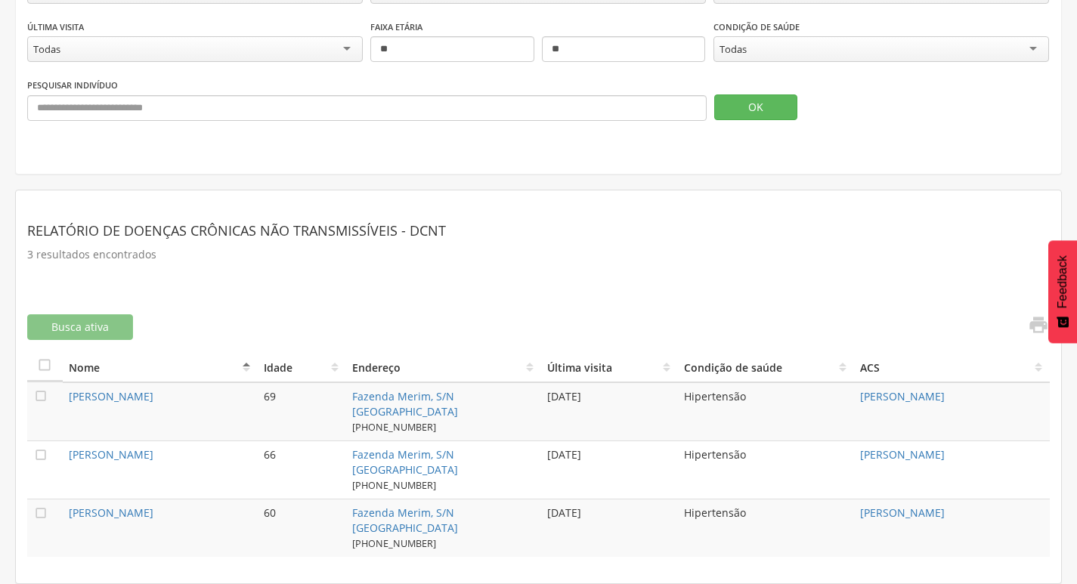
click at [1039, 311] on div "Relatório de Doenças Crônicas não Transmissíveis - DCNT 3 resultados encontrado…" at bounding box center [538, 379] width 1023 height 355
click at [1037, 321] on icon "" at bounding box center [1038, 324] width 21 height 21
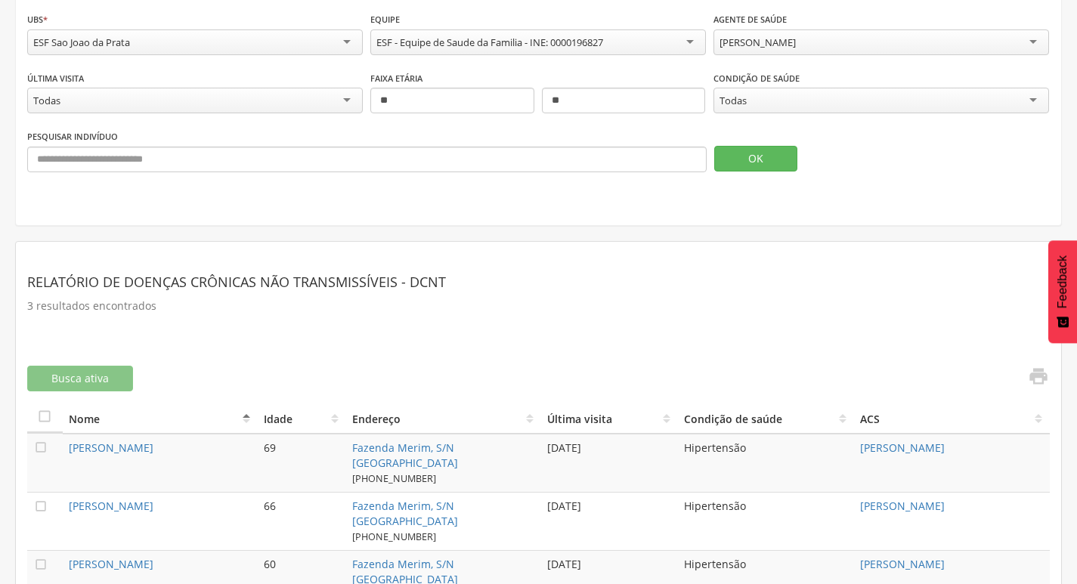
scroll to position [0, 0]
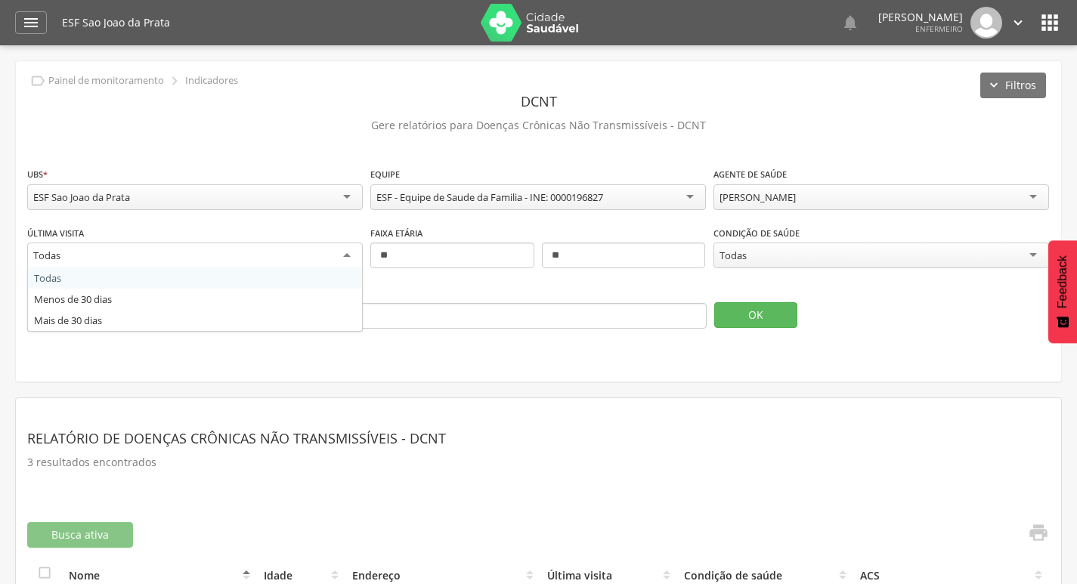
click at [203, 259] on div "Todas" at bounding box center [195, 256] width 336 height 27
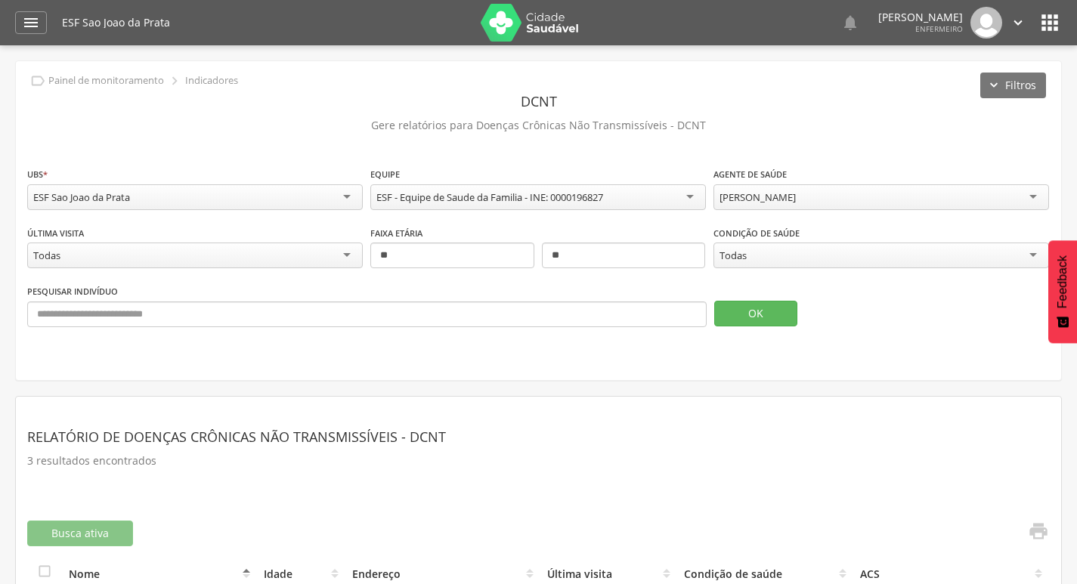
click at [203, 259] on div "Todas" at bounding box center [195, 256] width 336 height 26
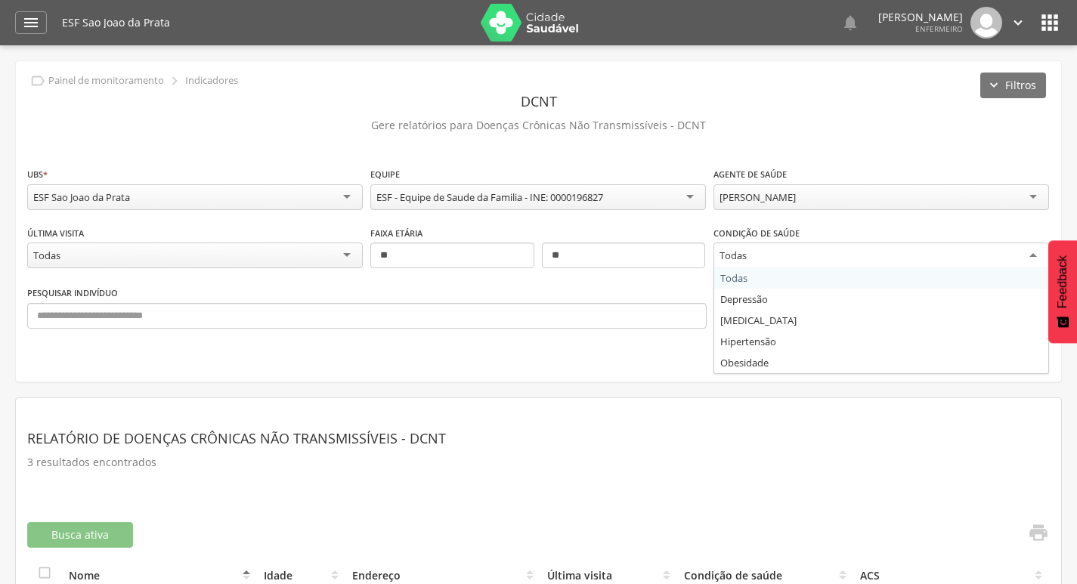
click at [762, 255] on div "Todas" at bounding box center [881, 256] width 336 height 27
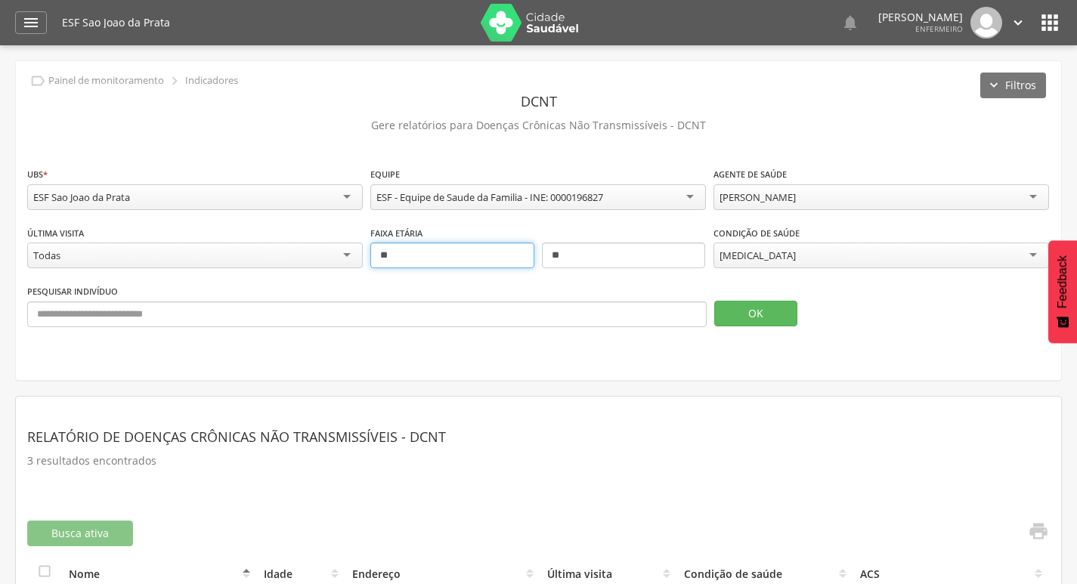
drag, startPoint x: 377, startPoint y: 256, endPoint x: 474, endPoint y: 267, distance: 97.3
click at [474, 267] on input "**" at bounding box center [452, 256] width 164 height 26
drag, startPoint x: 555, startPoint y: 254, endPoint x: 573, endPoint y: 255, distance: 18.2
click at [573, 255] on input "**" at bounding box center [624, 256] width 164 height 26
click at [776, 314] on button "OK" at bounding box center [755, 314] width 83 height 26
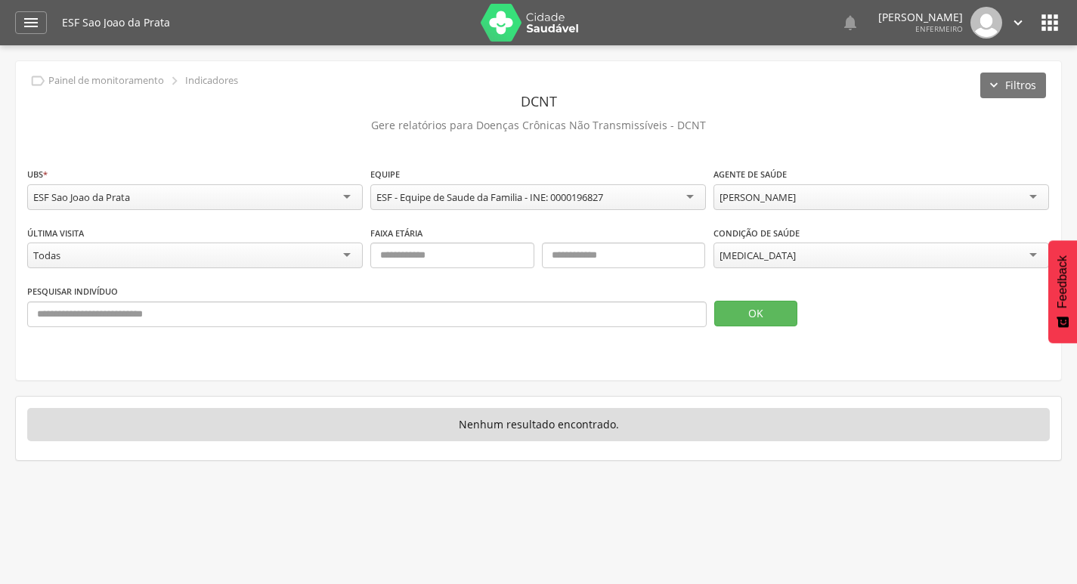
click at [801, 250] on div "[MEDICAL_DATA]" at bounding box center [881, 256] width 336 height 26
click at [758, 323] on button "OK" at bounding box center [755, 314] width 83 height 26
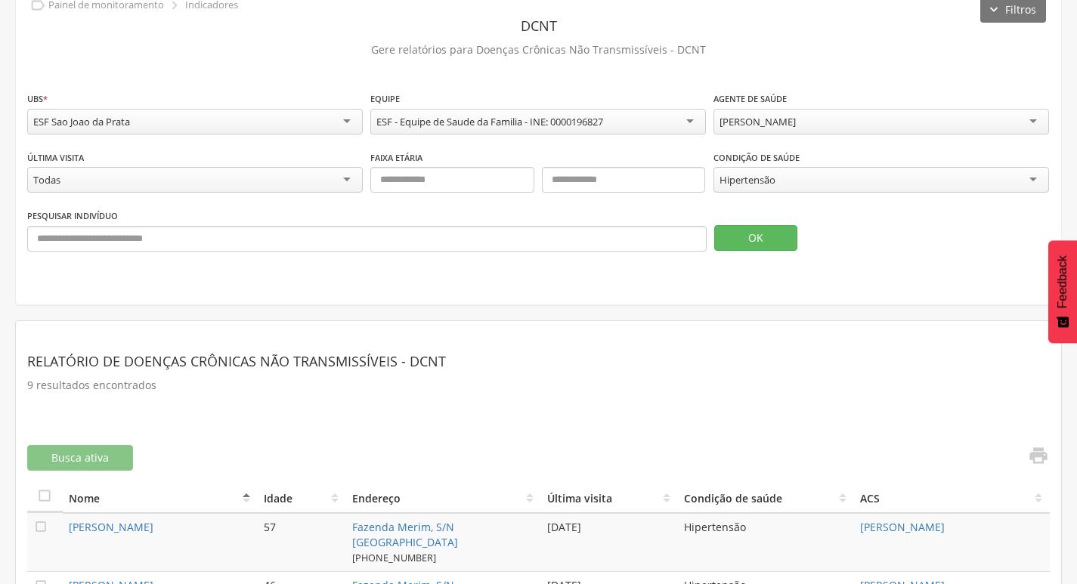
scroll to position [178, 0]
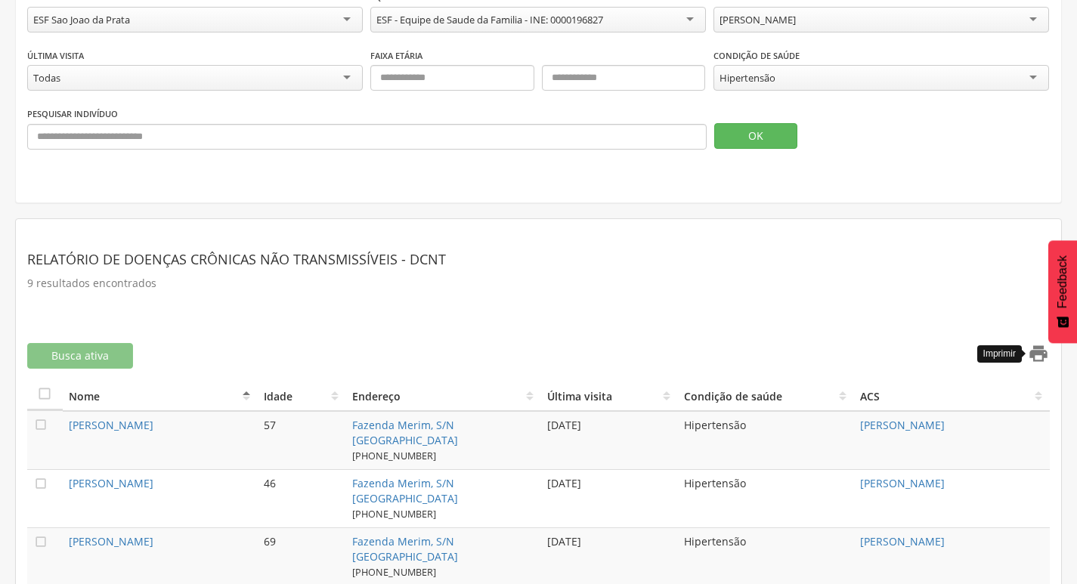
click at [1042, 360] on icon "" at bounding box center [1038, 353] width 21 height 21
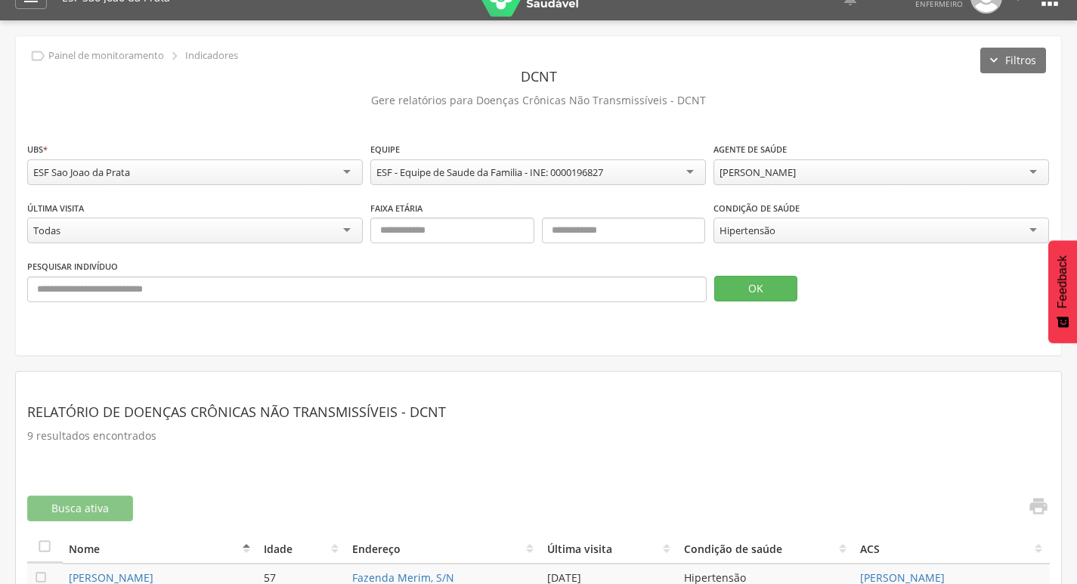
scroll to position [0, 0]
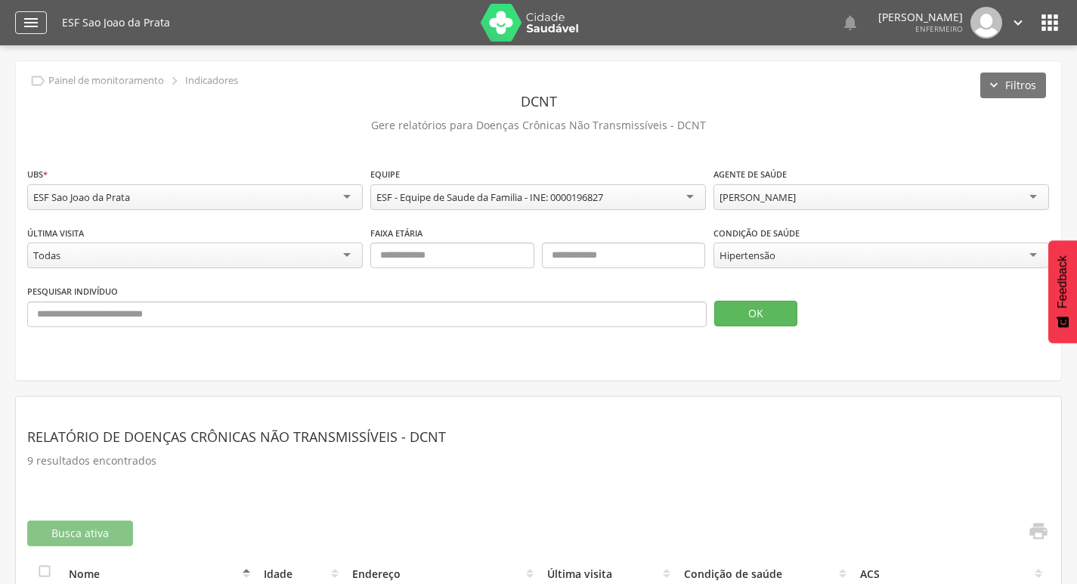
click at [25, 26] on icon "" at bounding box center [31, 23] width 18 height 18
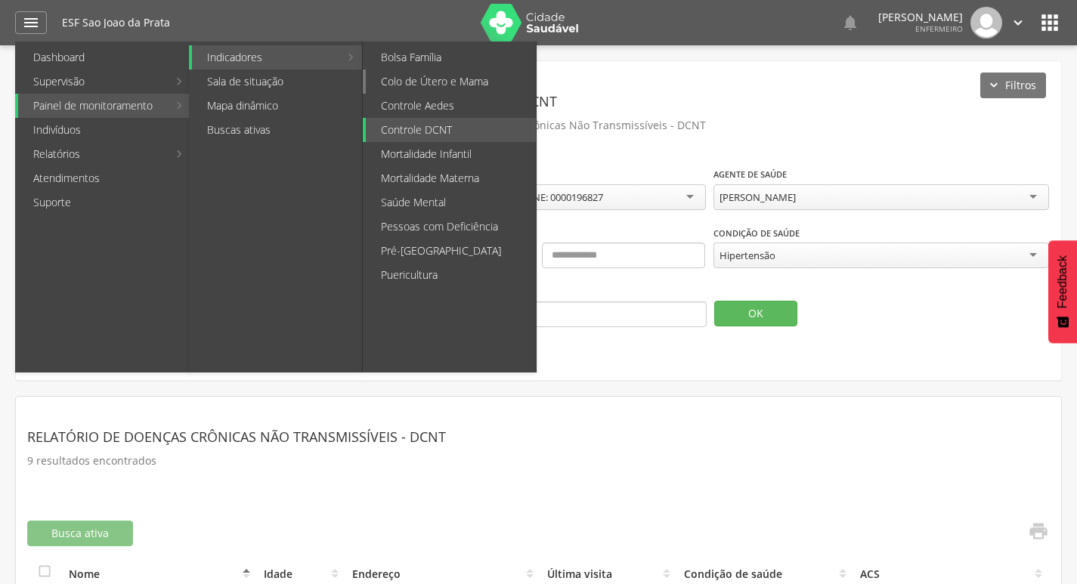
click at [474, 92] on link "Colo de Útero e Mama" at bounding box center [451, 82] width 170 height 24
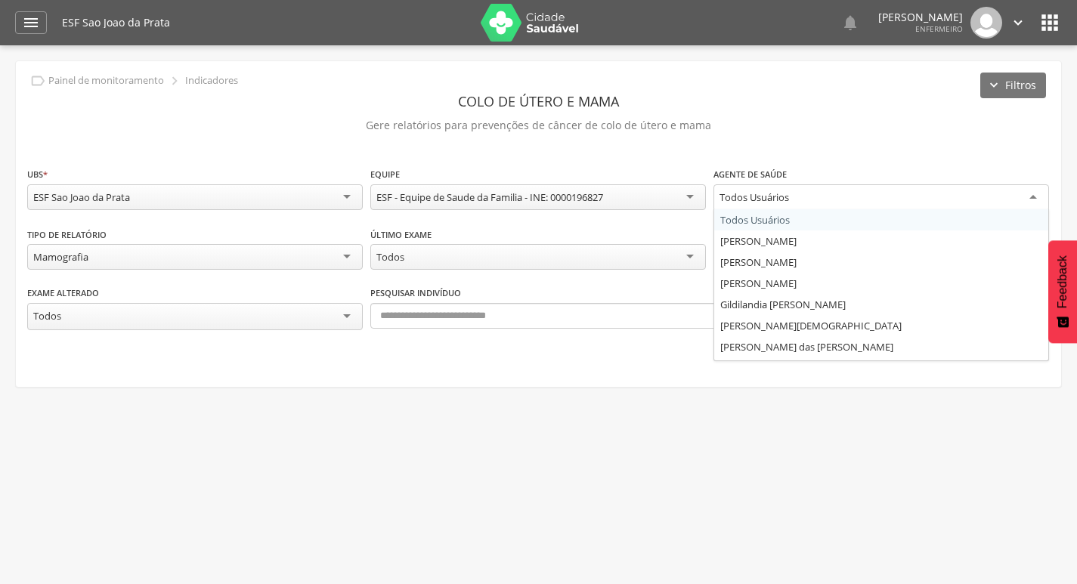
click at [818, 197] on div "Todos Usuários" at bounding box center [881, 197] width 336 height 27
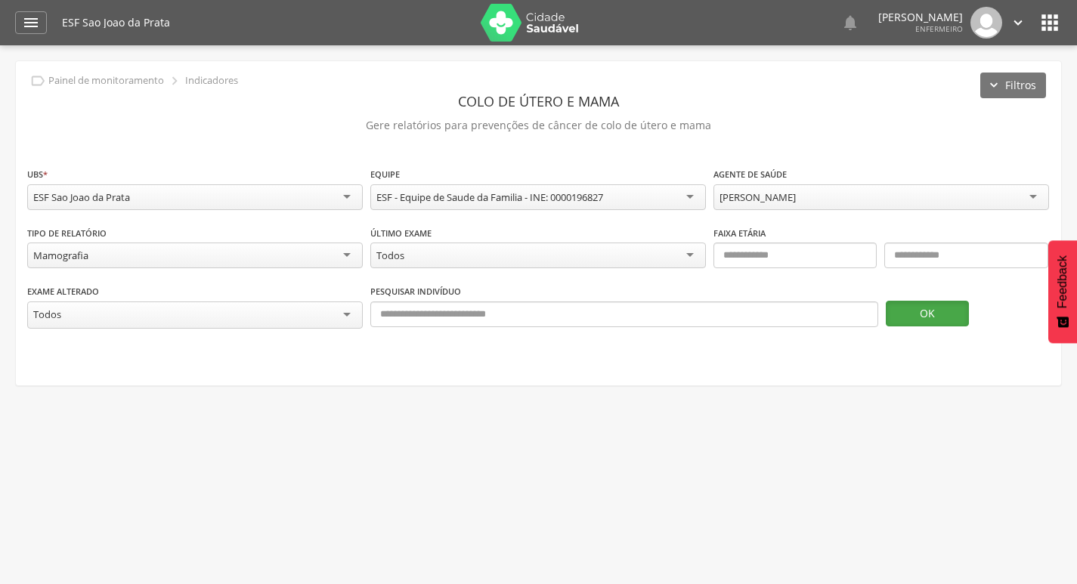
click at [930, 318] on button "OK" at bounding box center [927, 314] width 83 height 26
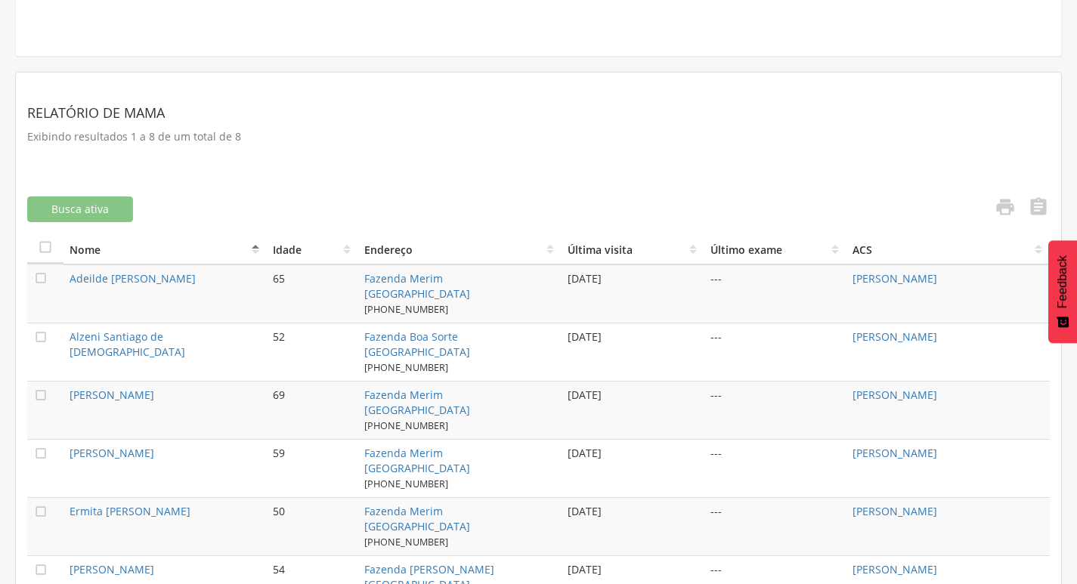
scroll to position [330, 0]
click at [1042, 206] on icon "" at bounding box center [1038, 206] width 21 height 21
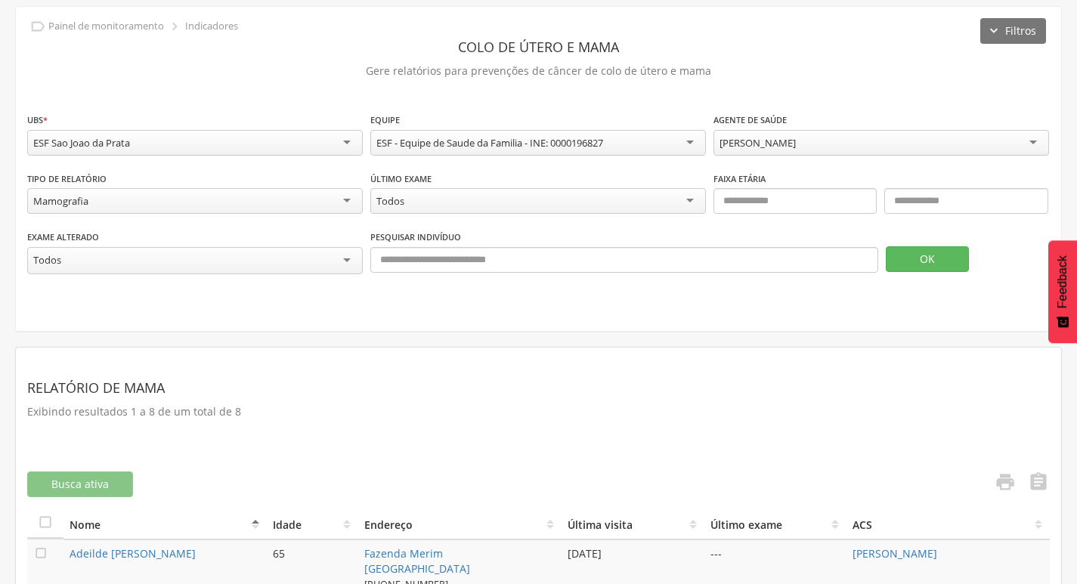
scroll to position [28, 0]
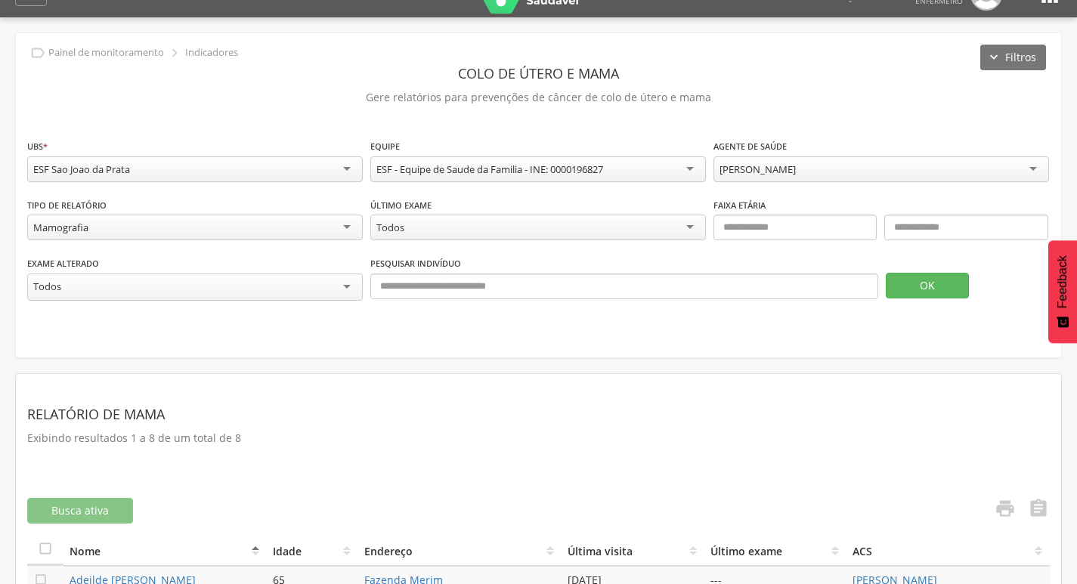
click at [197, 219] on div "Mamografia" at bounding box center [195, 228] width 336 height 26
click at [928, 290] on button "OK" at bounding box center [927, 286] width 83 height 26
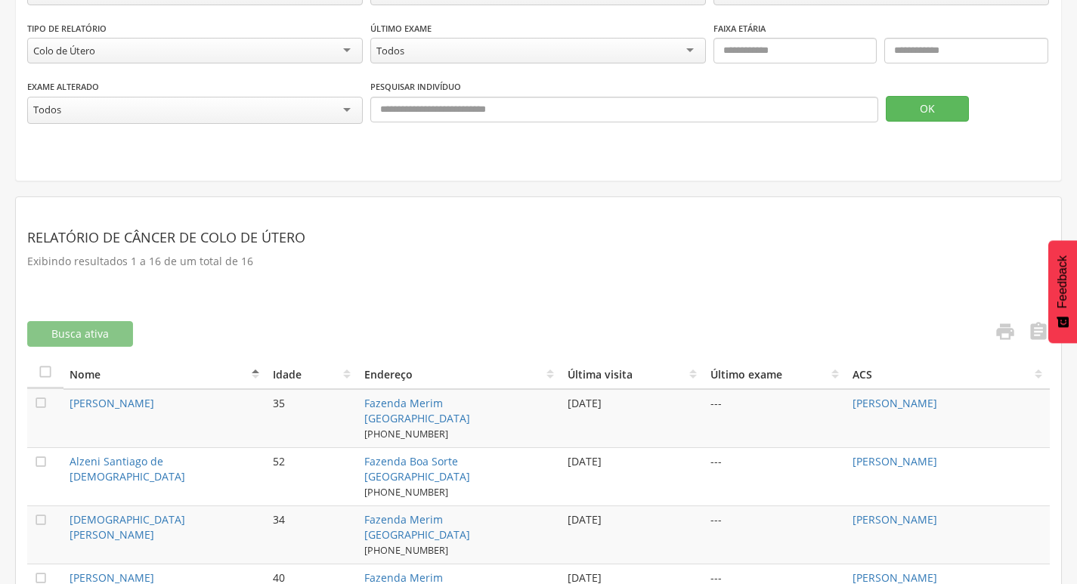
scroll to position [179, 0]
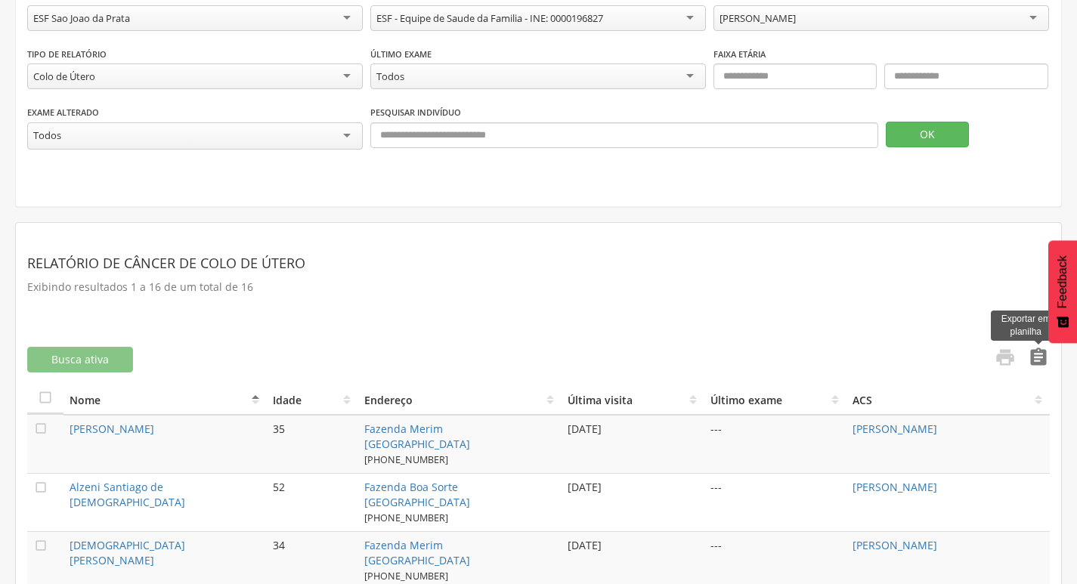
click at [1041, 354] on icon "" at bounding box center [1038, 357] width 21 height 21
